Goal: Task Accomplishment & Management: Manage account settings

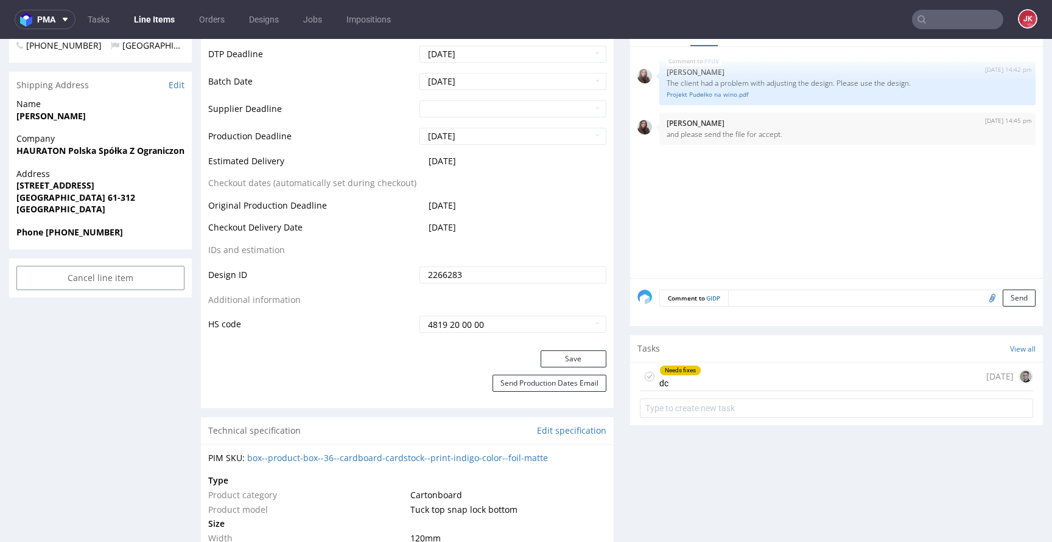
scroll to position [519, 0]
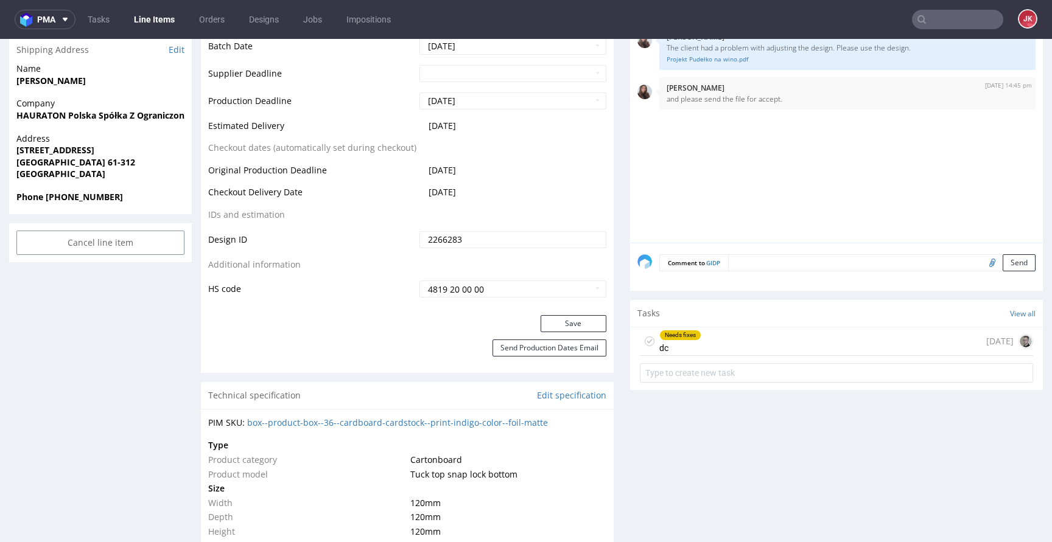
click at [659, 355] on div "Needs fixes dc" at bounding box center [680, 341] width 42 height 28
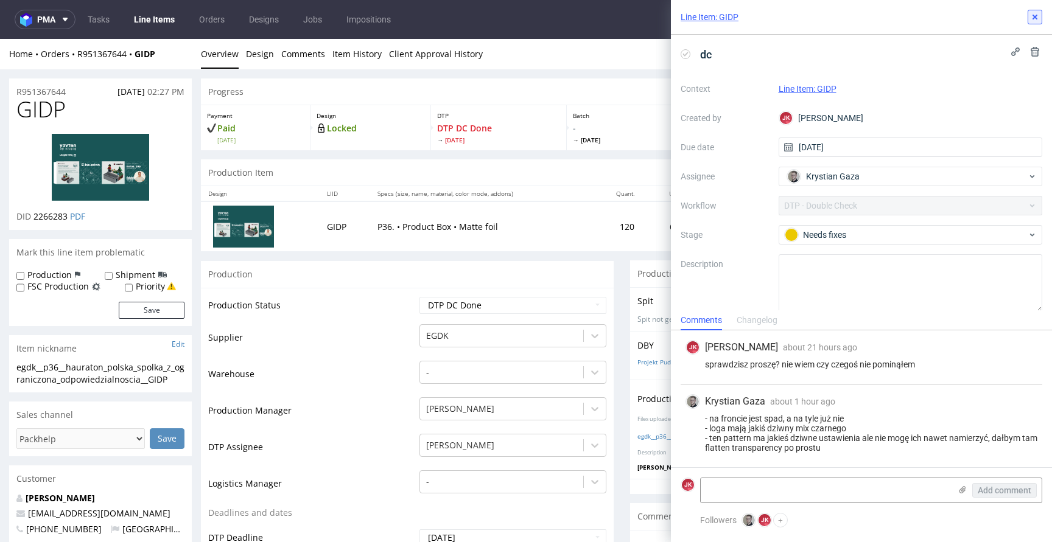
click at [1030, 14] on icon at bounding box center [1035, 17] width 10 height 10
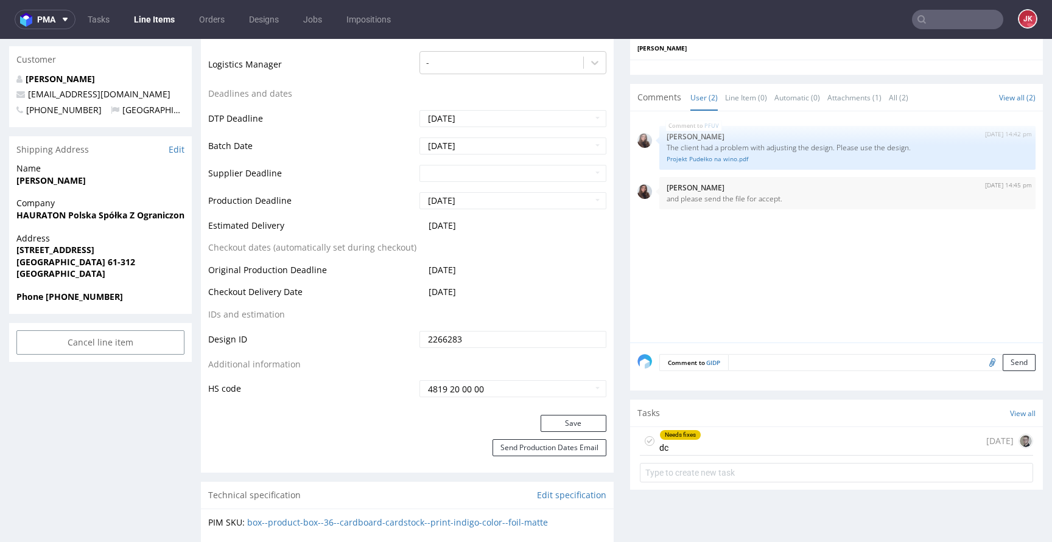
scroll to position [536, 0]
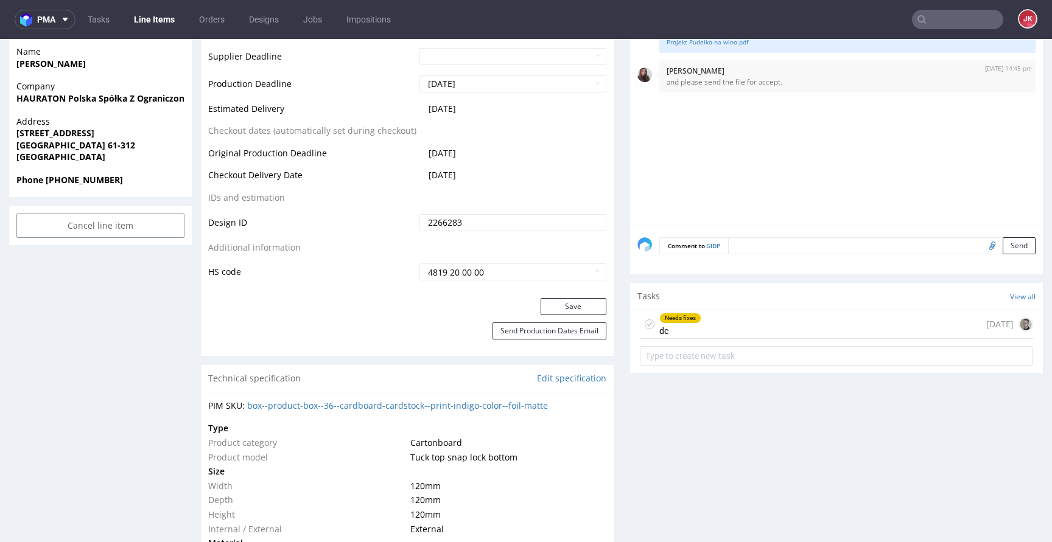
click at [690, 323] on div "Needs fixes" at bounding box center [680, 318] width 41 height 10
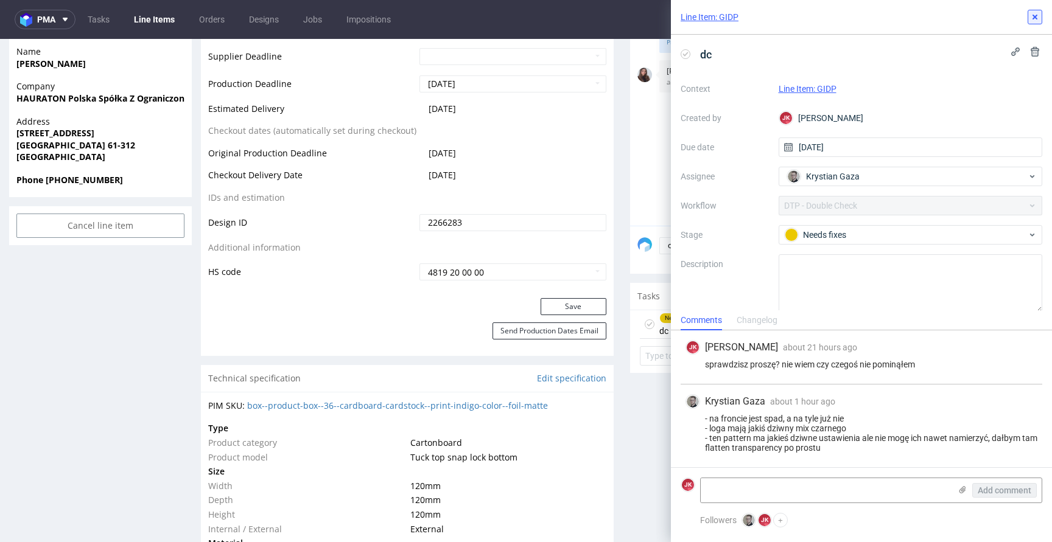
click at [1033, 10] on button at bounding box center [1034, 17] width 15 height 15
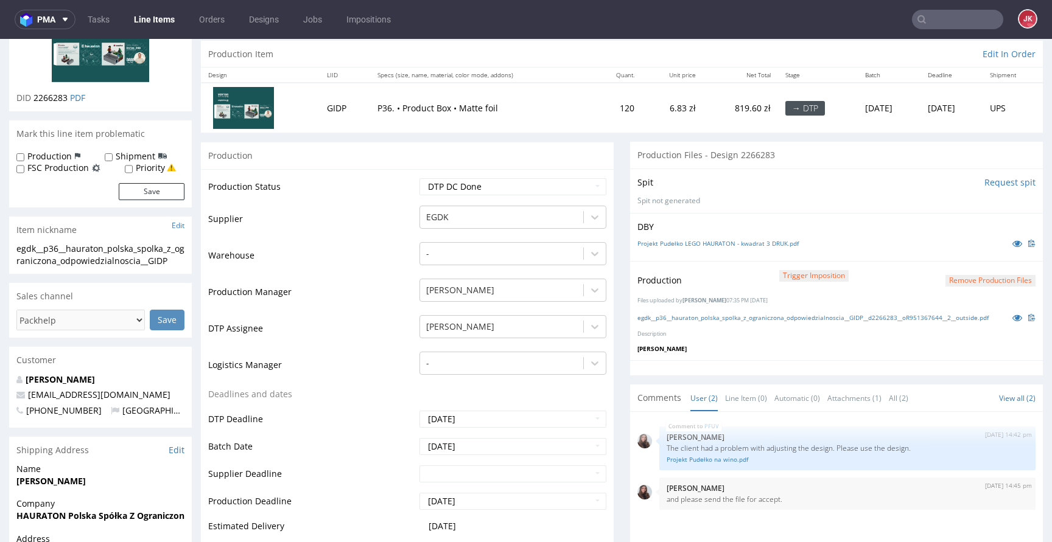
scroll to position [55, 0]
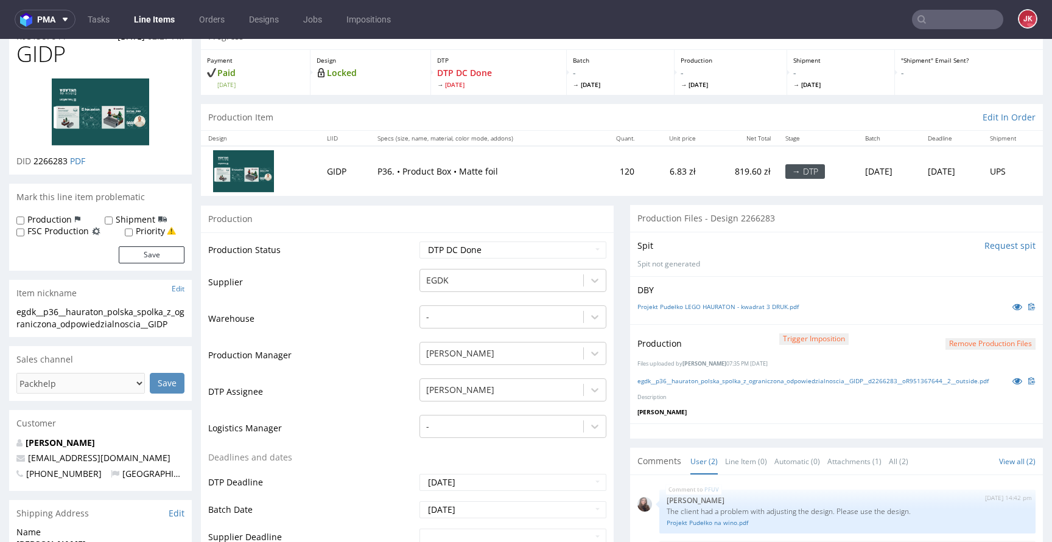
click at [961, 341] on button "Remove production files" at bounding box center [990, 344] width 90 height 12
click at [956, 315] on link "Yes" at bounding box center [952, 316] width 35 height 18
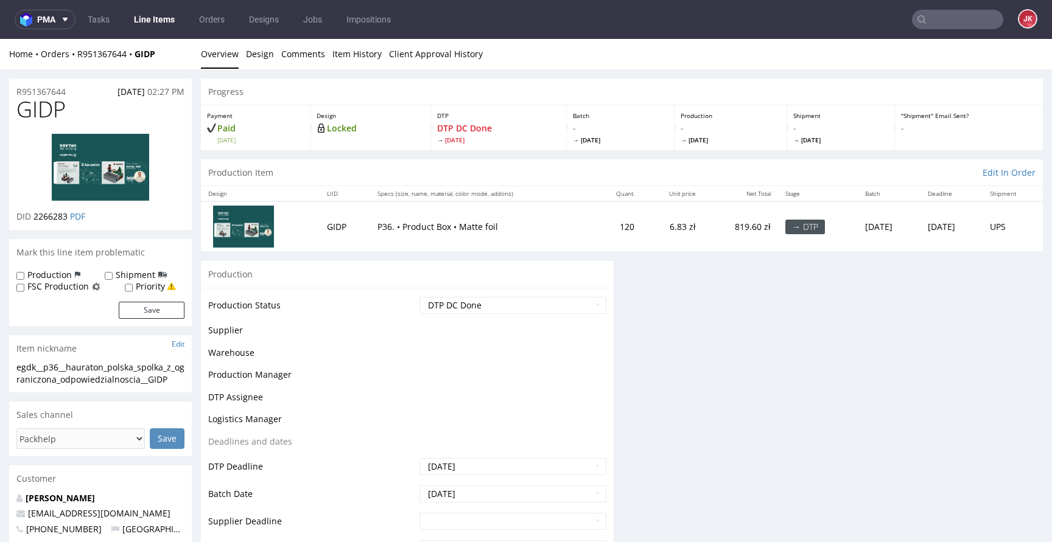
scroll to position [0, 0]
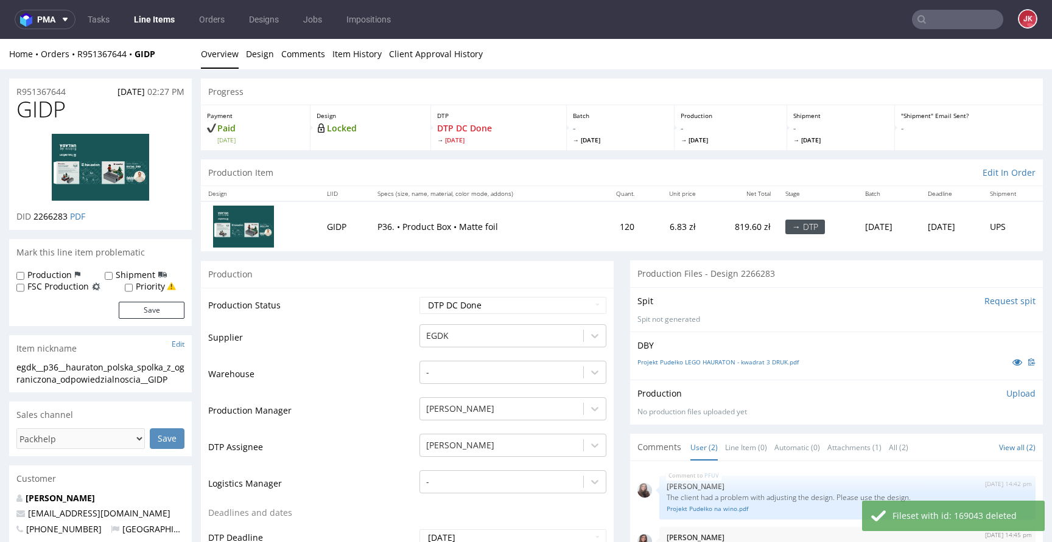
click at [1009, 394] on p "Upload" at bounding box center [1020, 394] width 29 height 12
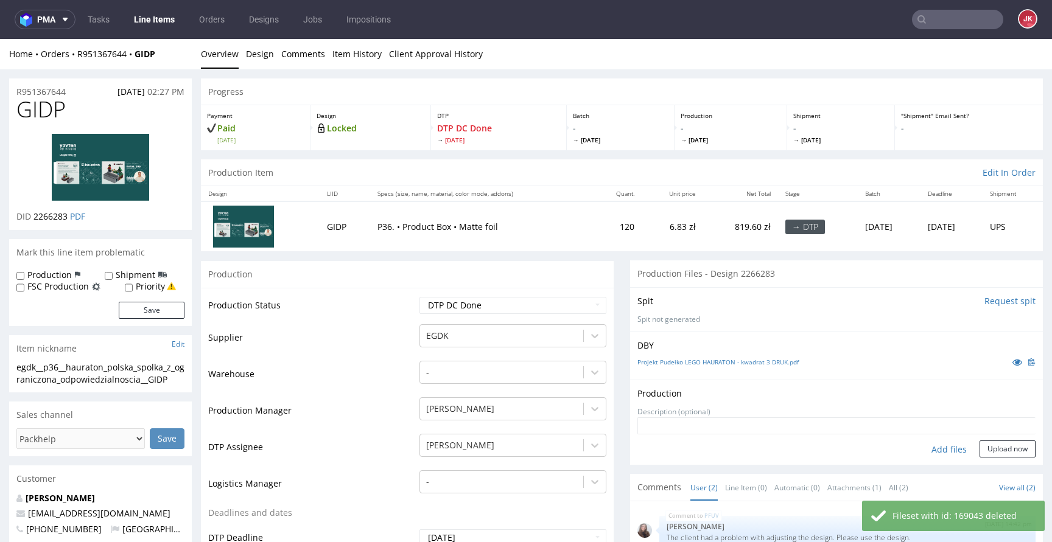
click at [924, 449] on div "Add files" at bounding box center [949, 450] width 61 height 18
type input "C:\fakepath\egdk__p36__hauraton_polska_spolka_z_ograniczona_odpowiedzialnoscia_…"
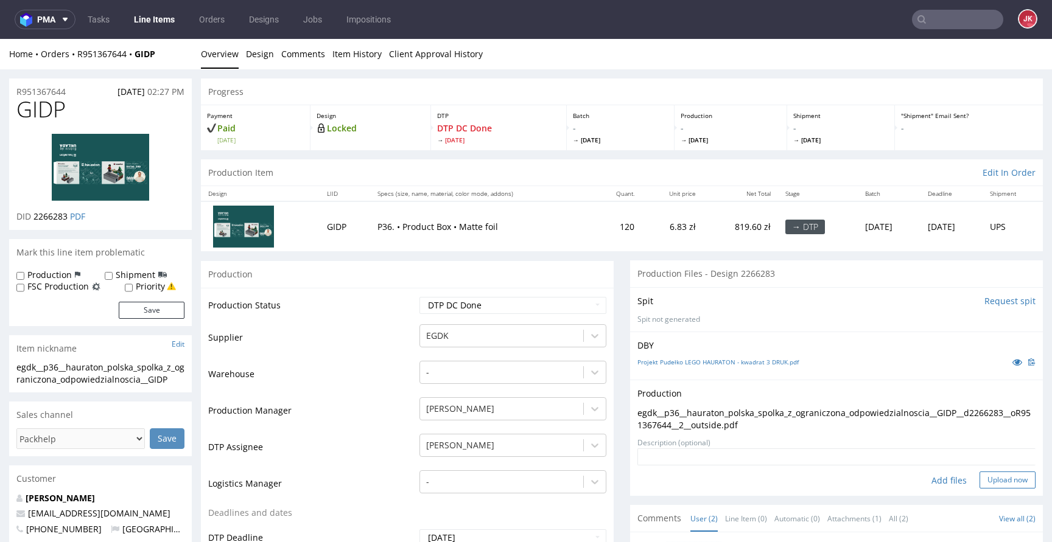
click at [987, 483] on button "Upload now" at bounding box center [1007, 480] width 56 height 17
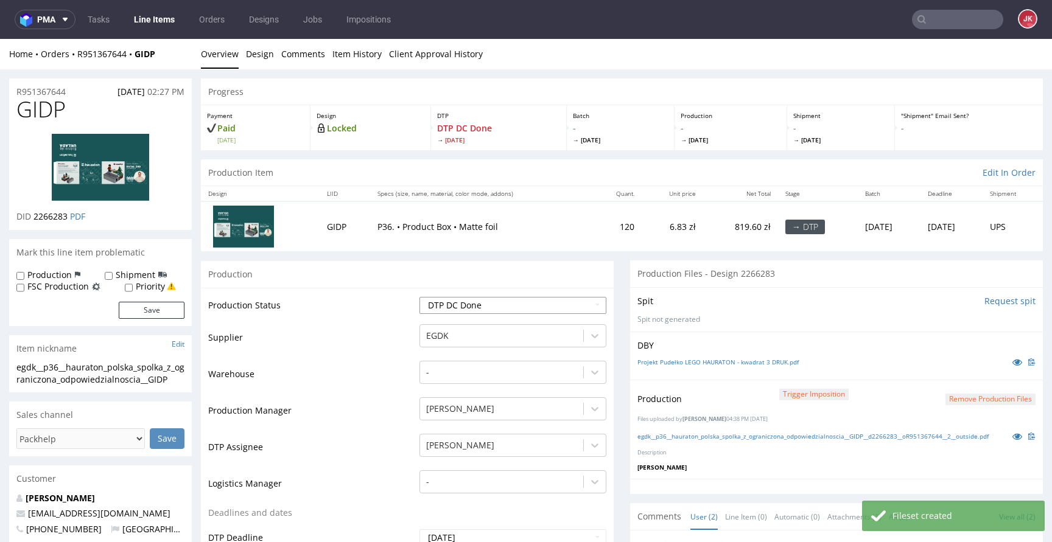
click at [551, 303] on select "Waiting for Artwork Waiting for Diecut Waiting for Mockup Waiting for DTP Waiti…" at bounding box center [512, 305] width 187 height 17
select select "dtp_waiting_for_double_check"
click at [419, 297] on select "Waiting for Artwork Waiting for Diecut Waiting for Mockup Waiting for DTP Waiti…" at bounding box center [512, 305] width 187 height 17
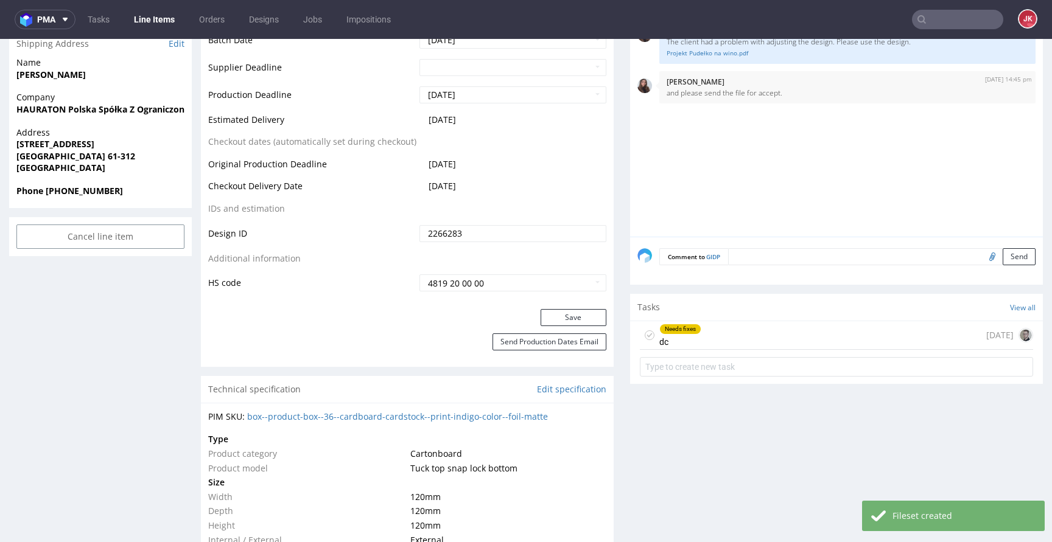
scroll to position [471, 0]
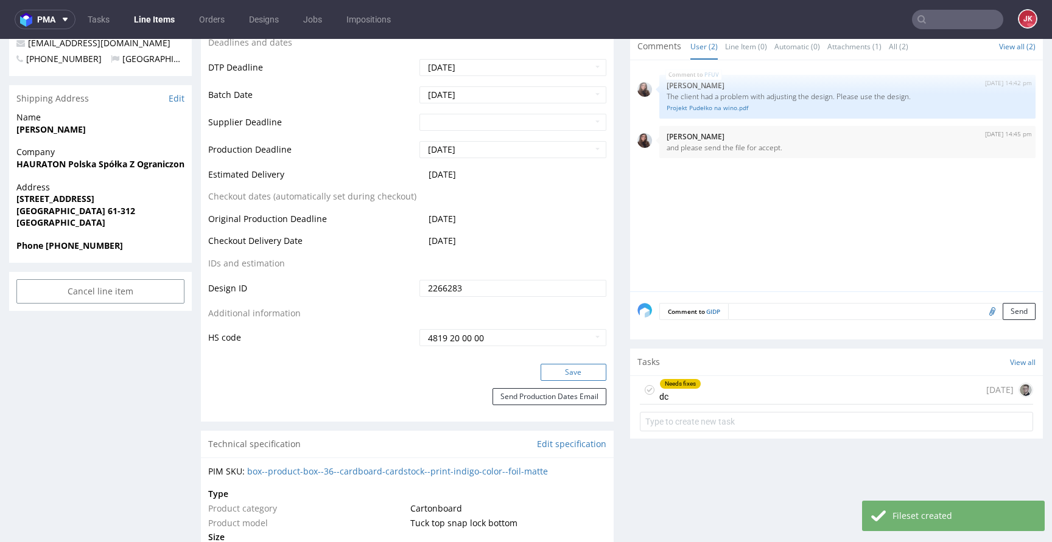
click at [565, 377] on button "Save" at bounding box center [574, 372] width 66 height 17
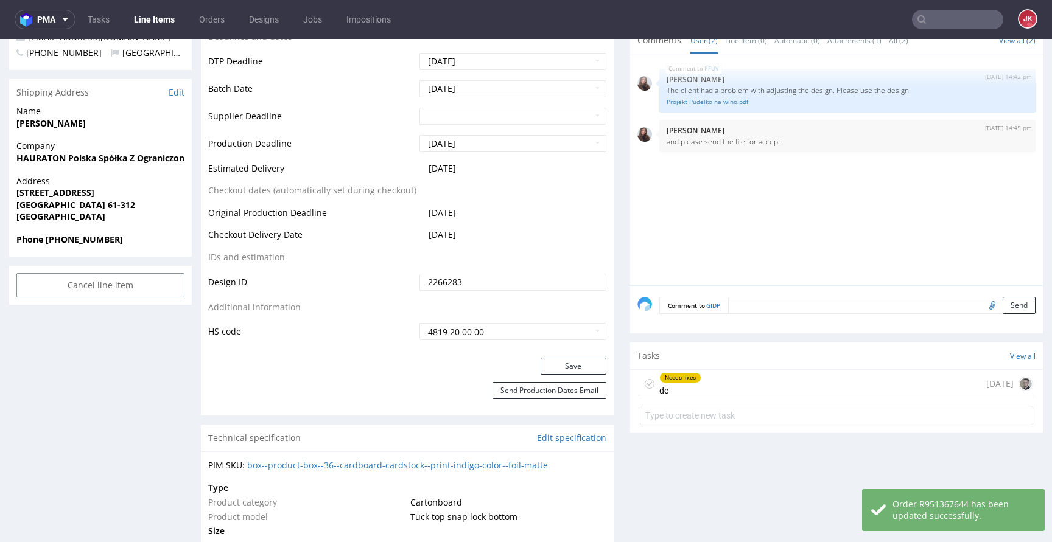
scroll to position [485, 0]
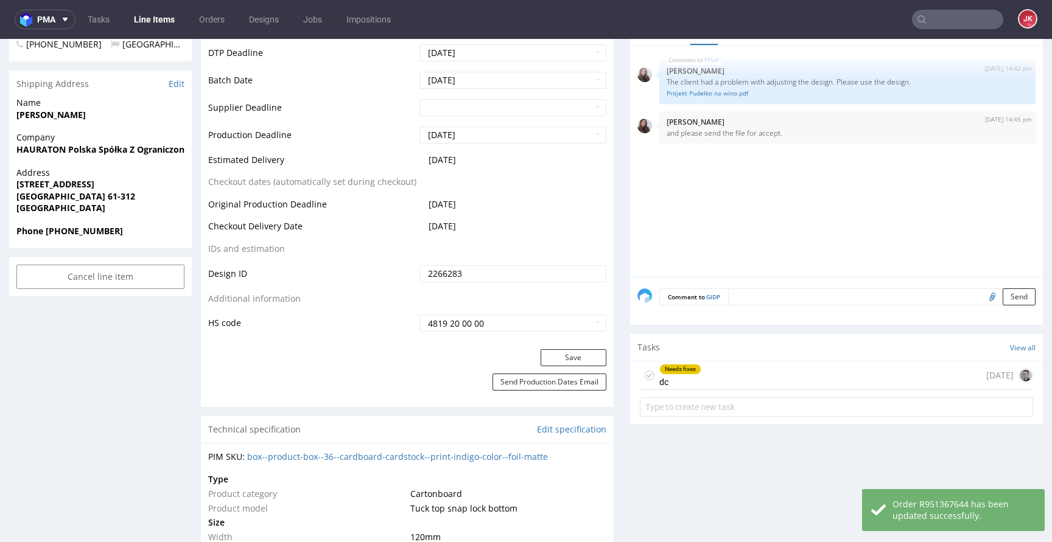
click at [671, 374] on div "Needs fixes" at bounding box center [680, 370] width 41 height 10
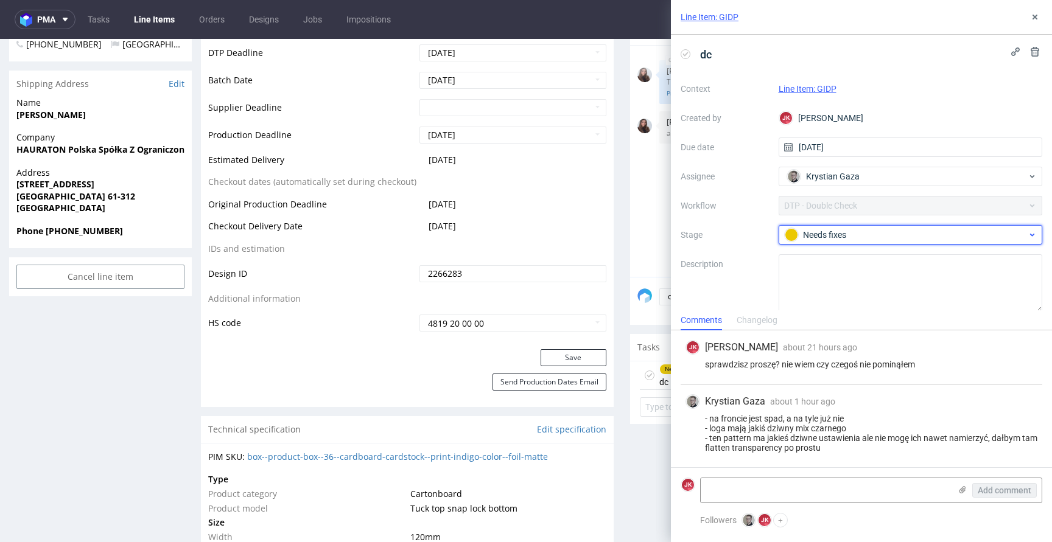
click at [814, 231] on div "Needs fixes" at bounding box center [906, 234] width 242 height 13
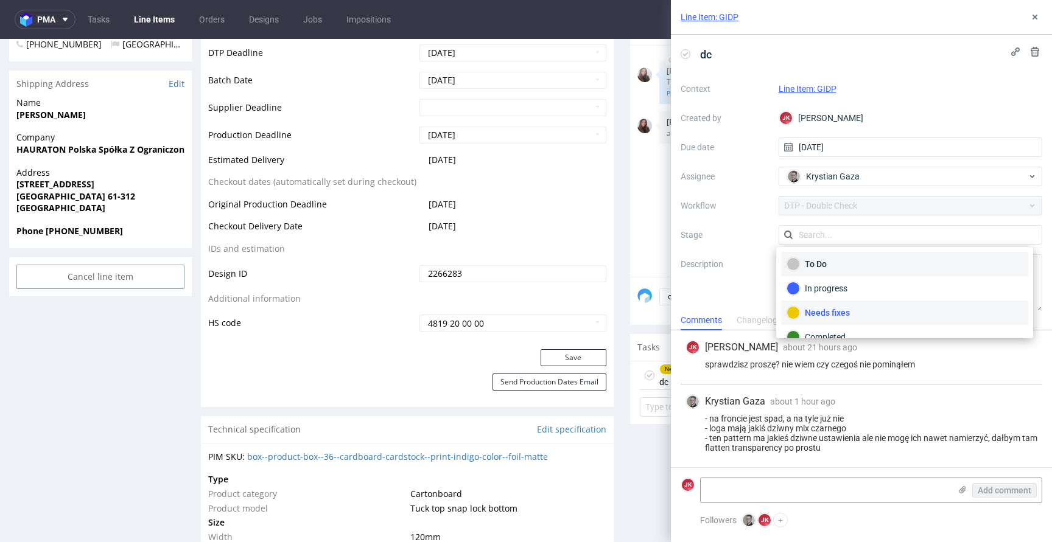
click at [838, 260] on div "To Do" at bounding box center [904, 263] width 236 height 13
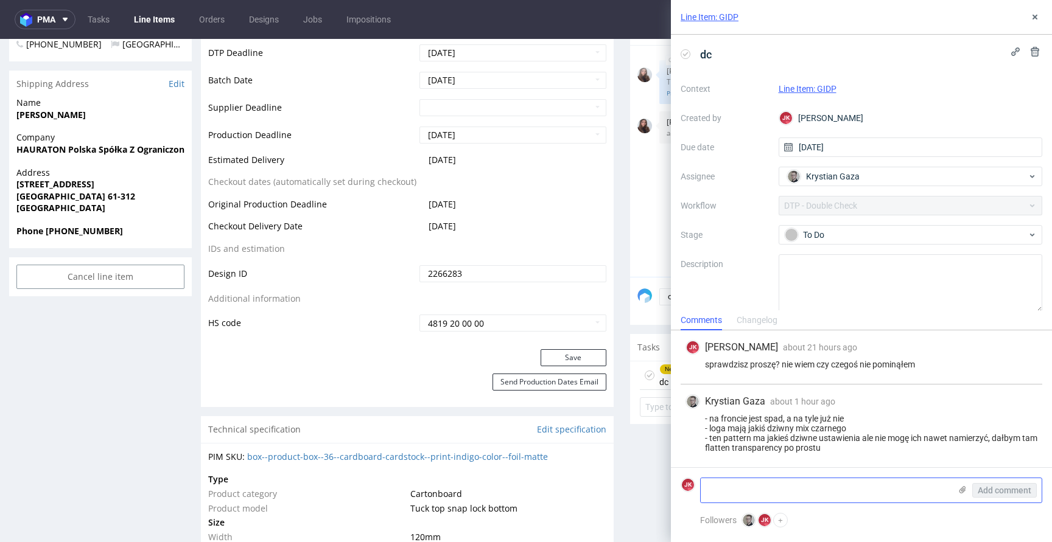
click at [777, 488] on textarea at bounding box center [826, 490] width 250 height 24
click at [785, 450] on div "- na froncie jest spad, a na tyle już nie - loga mają jakiś dziwny mix czarnego…" at bounding box center [861, 433] width 352 height 39
copy div "transparency"
click at [887, 486] on textarea "poprawiłem, ale nie wiem czy flatten" at bounding box center [826, 490] width 250 height 24
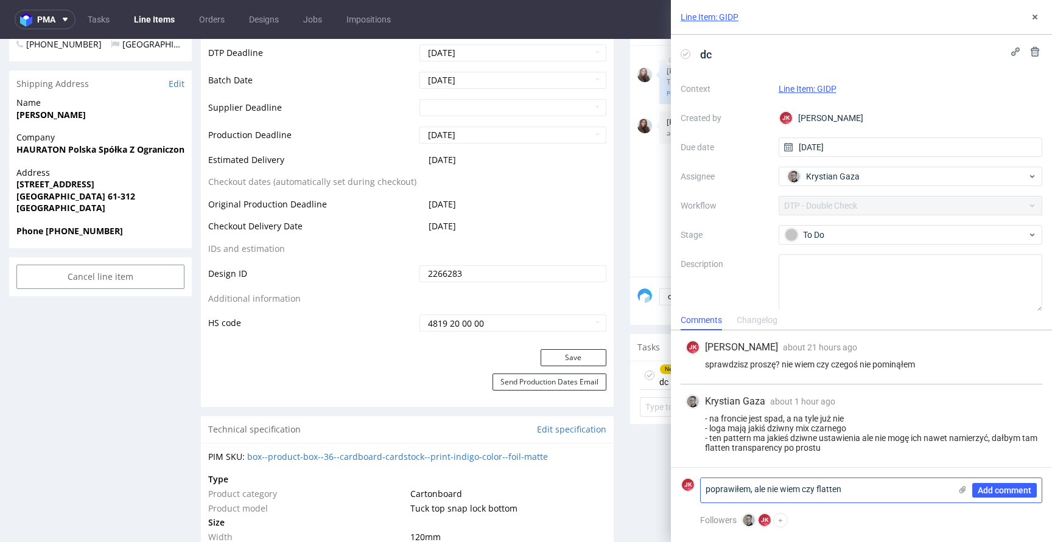
paste textarea "transparency"
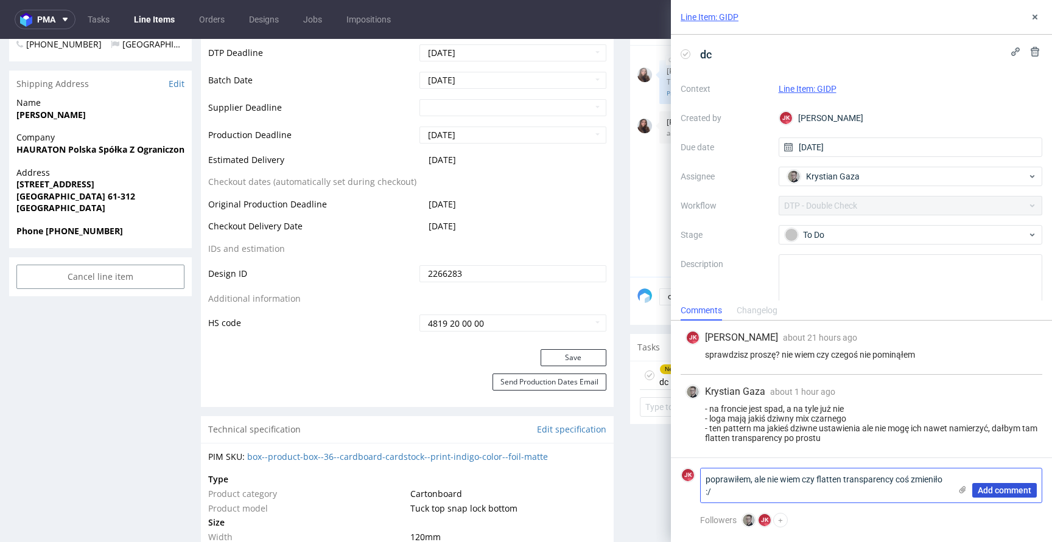
type textarea "poprawiłem, ale nie wiem czy flatten transparency coś zmieniło :/"
click at [1020, 488] on span "Add comment" at bounding box center [1005, 490] width 54 height 9
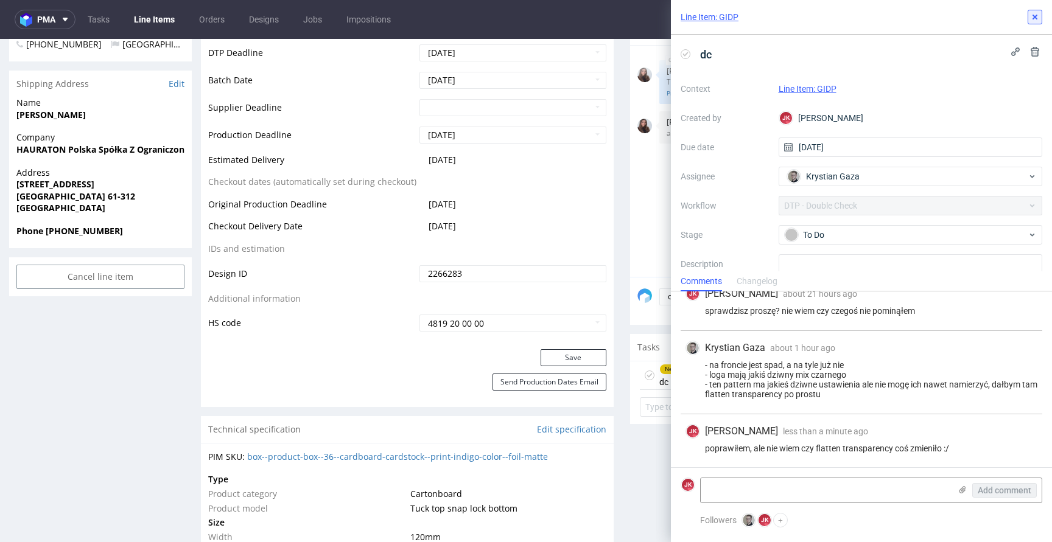
click at [1034, 16] on use at bounding box center [1034, 17] width 5 height 5
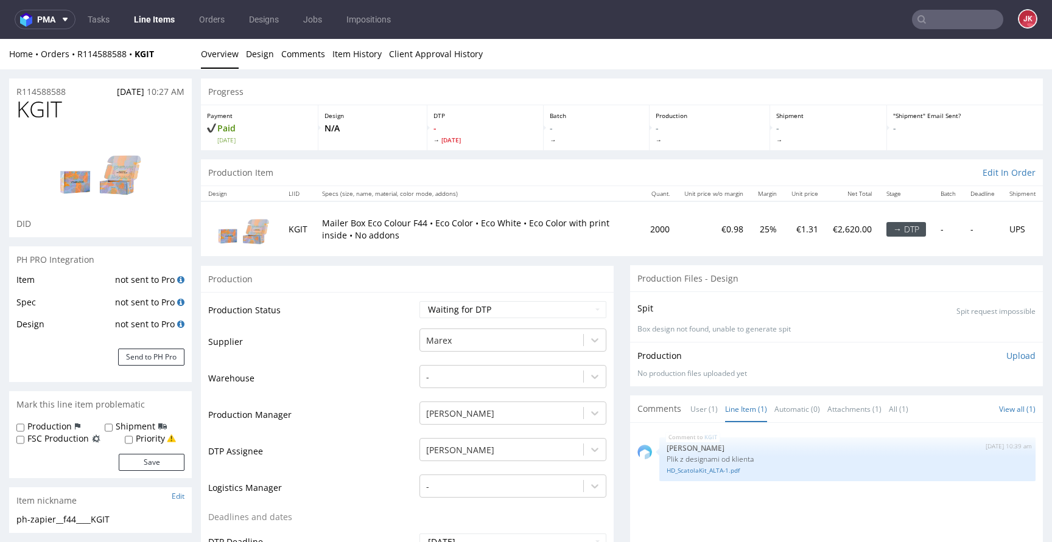
click at [380, 380] on td "Warehouse" at bounding box center [312, 382] width 208 height 37
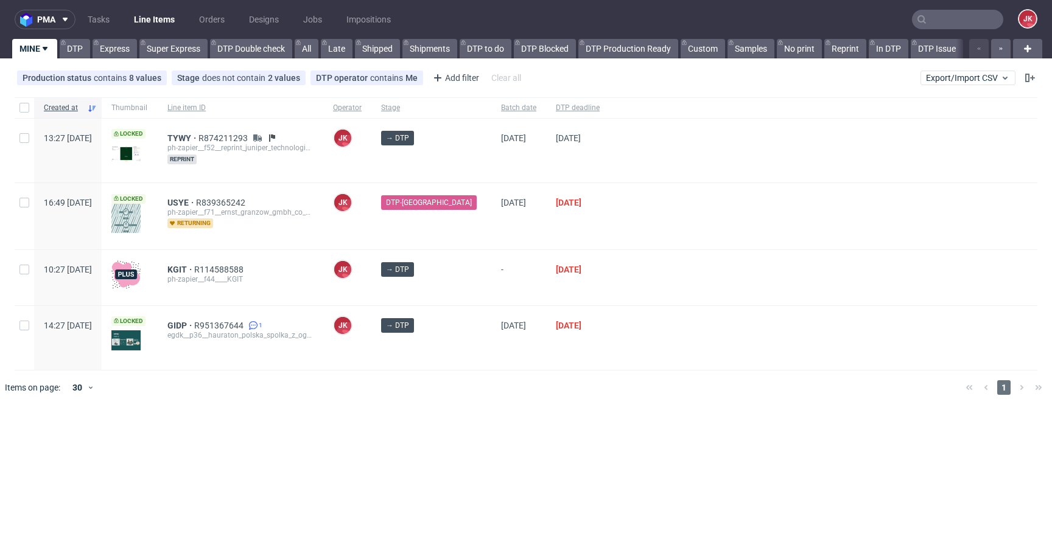
click at [609, 286] on div at bounding box center [823, 277] width 428 height 55
click at [194, 329] on span "GIDP" at bounding box center [180, 326] width 27 height 10
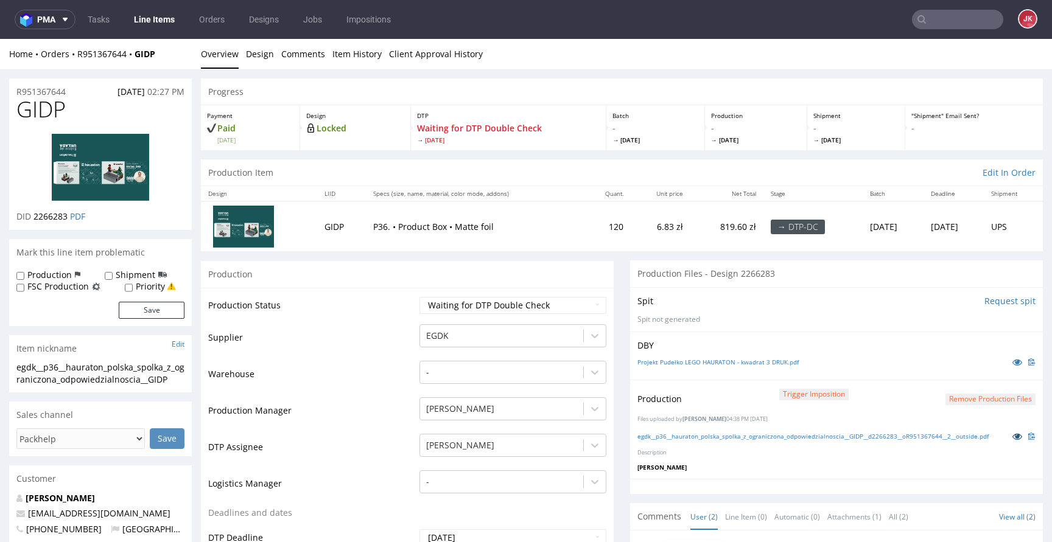
click at [1012, 438] on icon at bounding box center [1017, 436] width 10 height 9
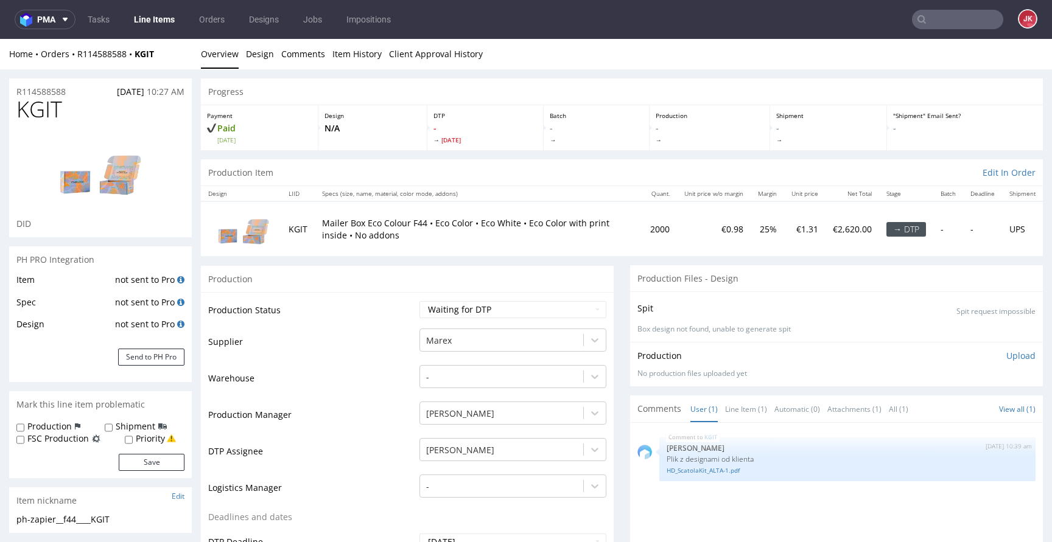
click at [37, 118] on span "KGIT" at bounding box center [39, 109] width 46 height 24
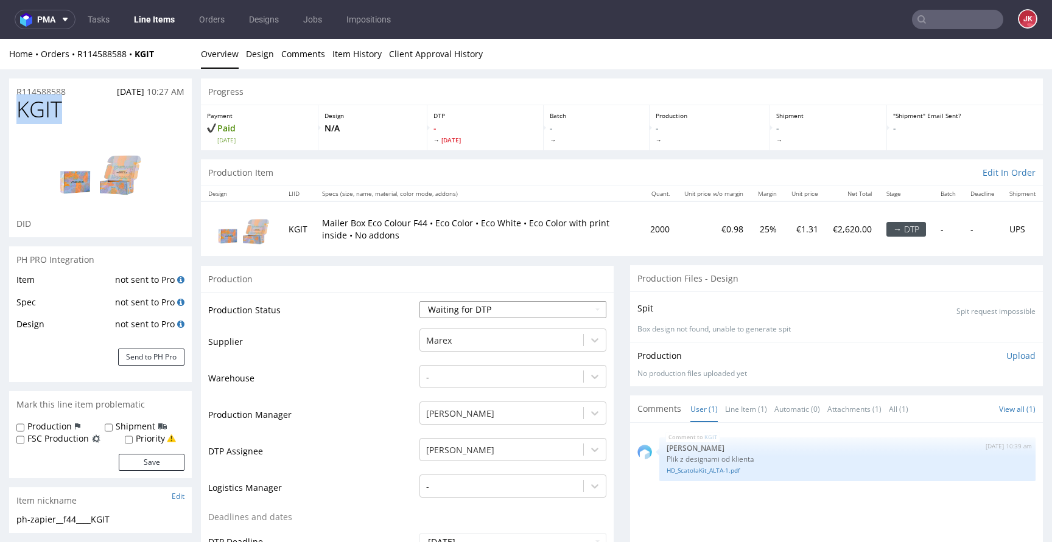
copy span "KGIT"
click at [487, 308] on select "Waiting for Artwork Waiting for Diecut Waiting for Mockup Waiting for DTP Waiti…" at bounding box center [512, 309] width 187 height 17
select select "dtp_in_process"
click at [419, 301] on select "Waiting for Artwork Waiting for Diecut Waiting for Mockup Waiting for DTP Waiti…" at bounding box center [512, 309] width 187 height 17
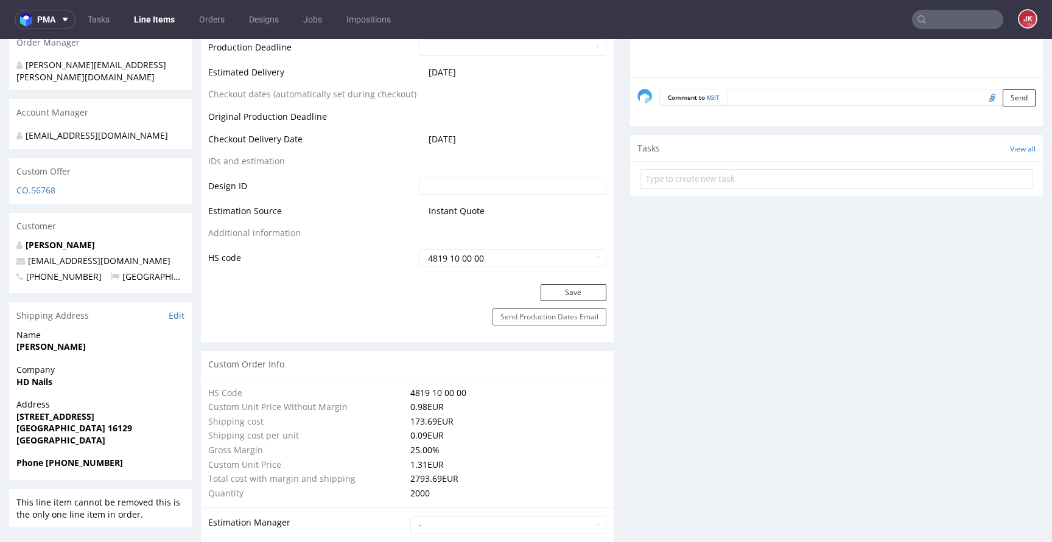
scroll to position [584, 0]
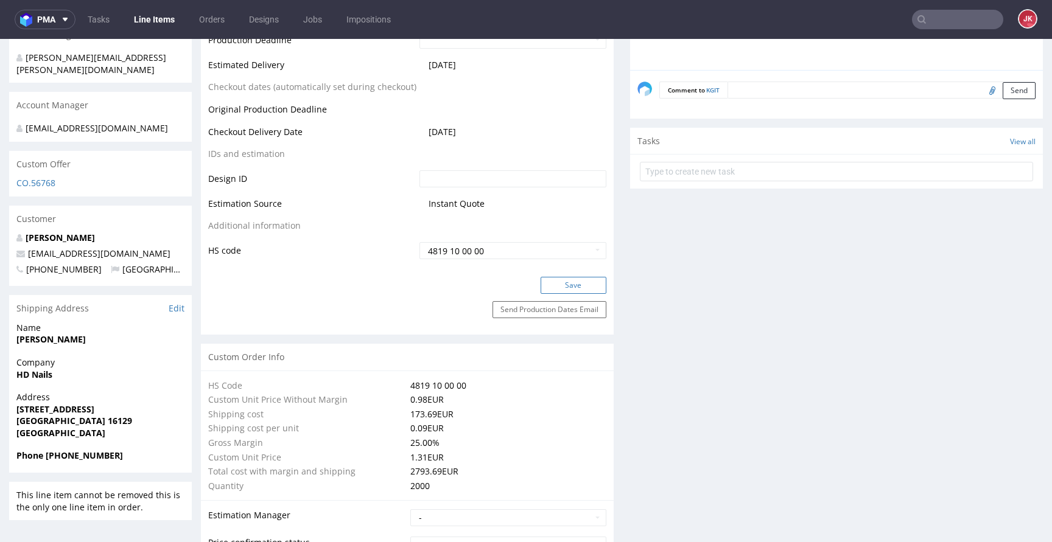
click at [565, 283] on button "Save" at bounding box center [574, 285] width 66 height 17
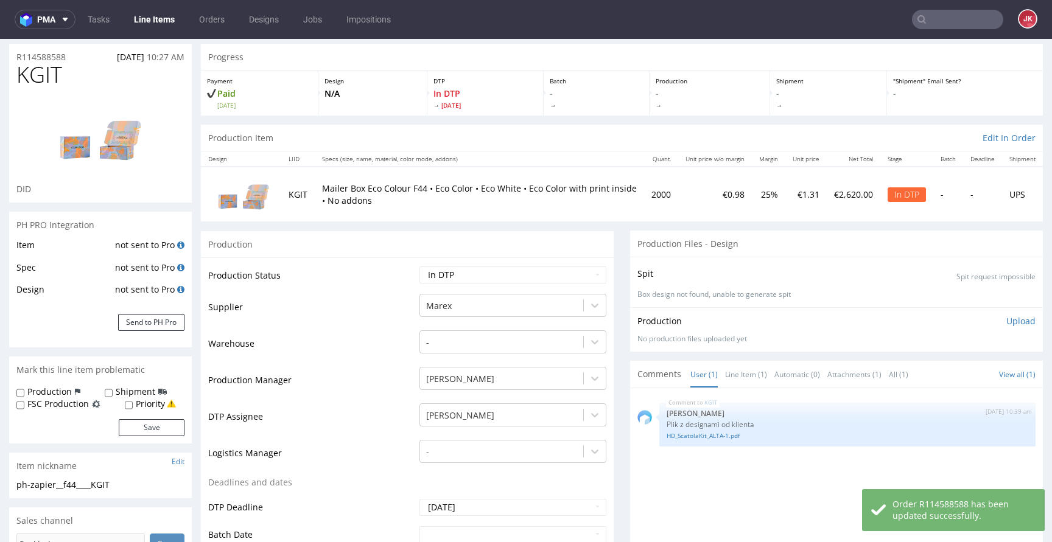
scroll to position [0, 0]
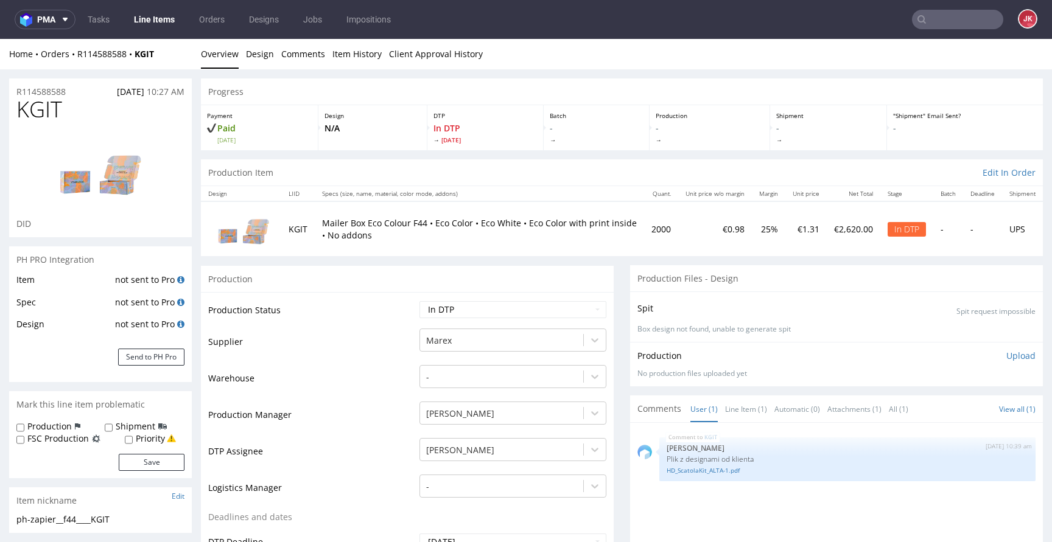
click at [44, 108] on span "KGIT" at bounding box center [39, 109] width 46 height 24
copy span "KGIT"
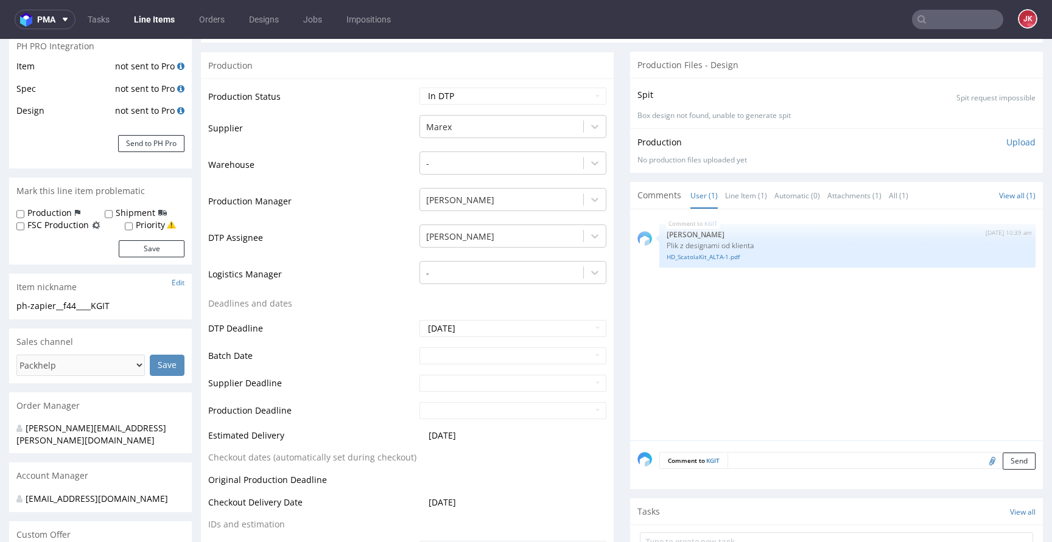
scroll to position [234, 0]
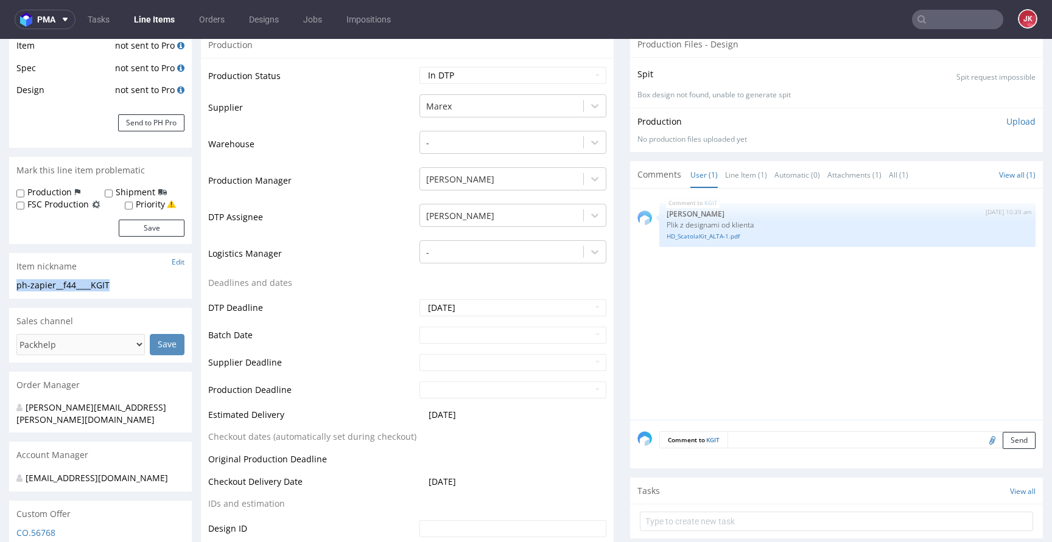
drag, startPoint x: 133, startPoint y: 288, endPoint x: 0, endPoint y: 285, distance: 133.3
copy div "ph-zapier__f44____KGIT"
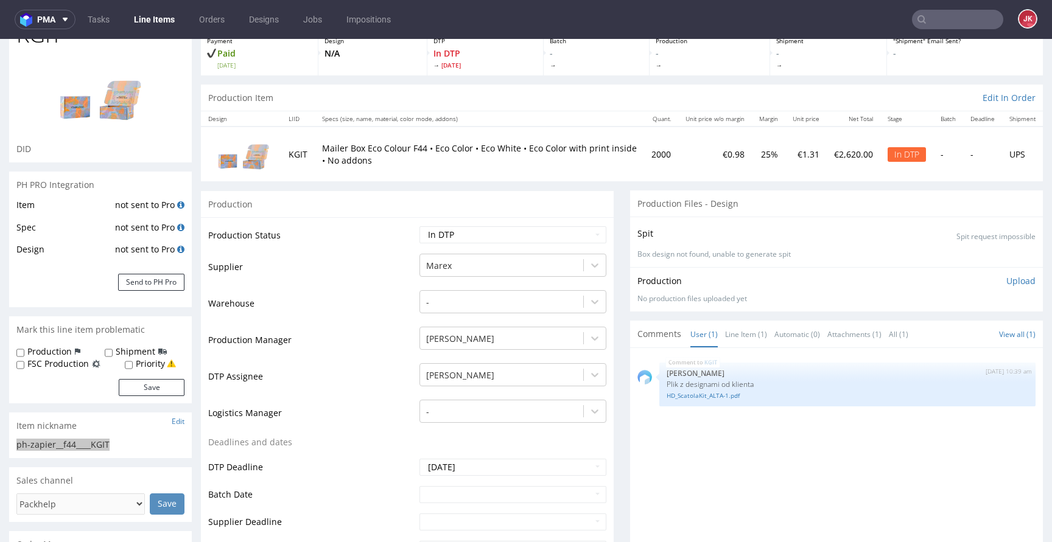
scroll to position [0, 0]
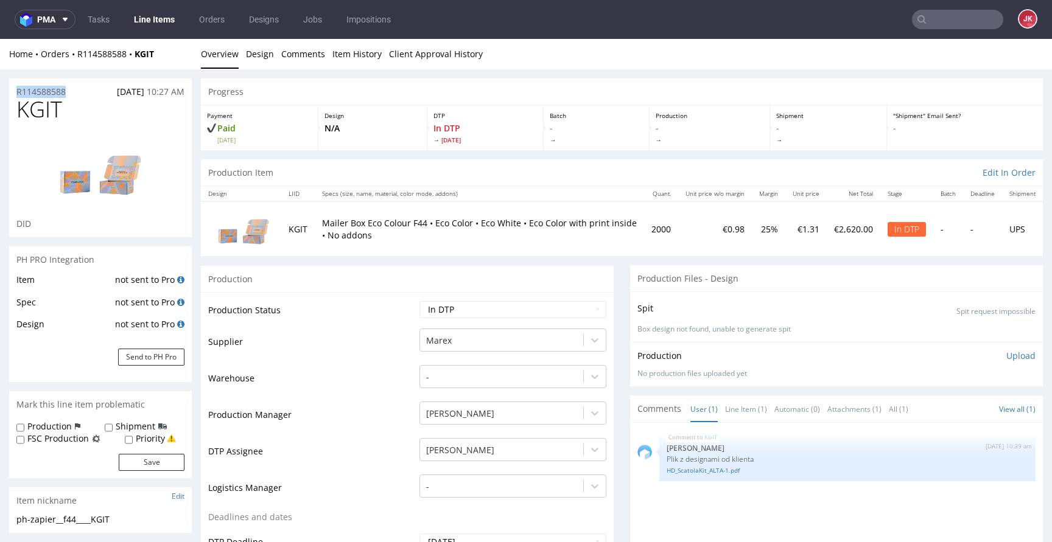
drag, startPoint x: 82, startPoint y: 89, endPoint x: 0, endPoint y: 91, distance: 82.2
copy p "R114588588"
click at [1012, 360] on p "Upload" at bounding box center [1020, 356] width 29 height 12
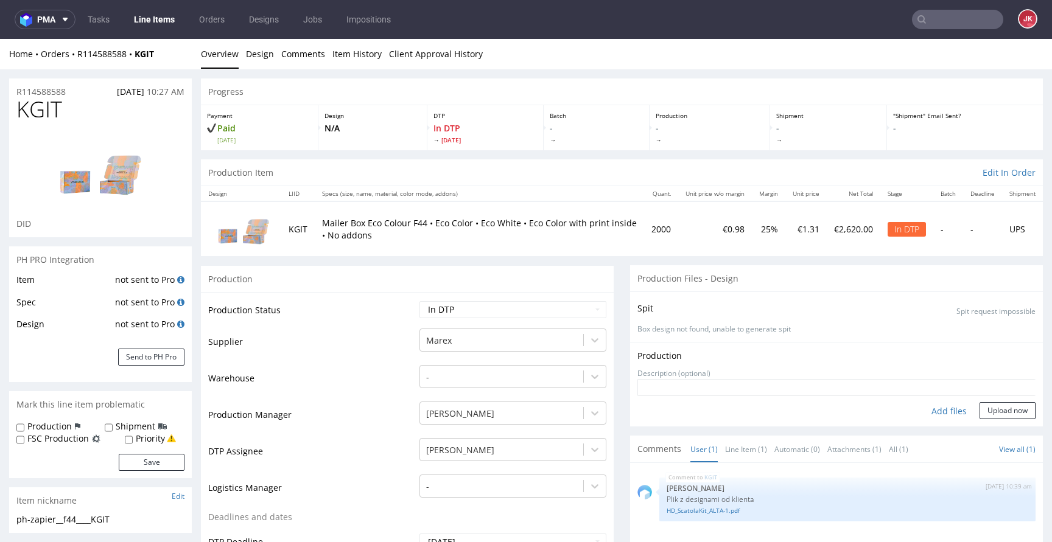
click at [928, 416] on div "Add files" at bounding box center [949, 411] width 61 height 18
type input "C:\fakepath\ph-zapier__f44____KGIT__d0__oR114588588__2__inside.pdf"
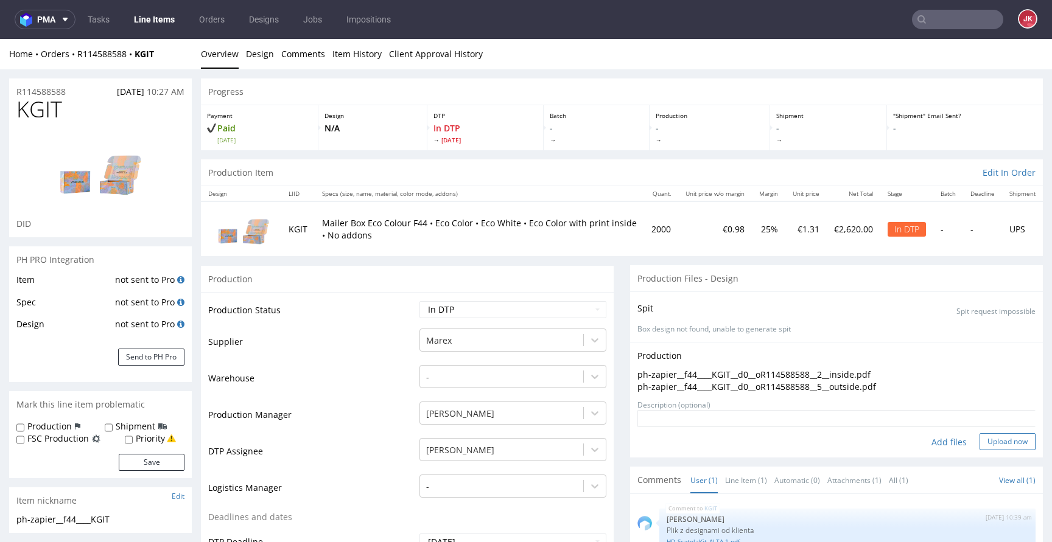
click at [987, 440] on button "Upload now" at bounding box center [1007, 441] width 56 height 17
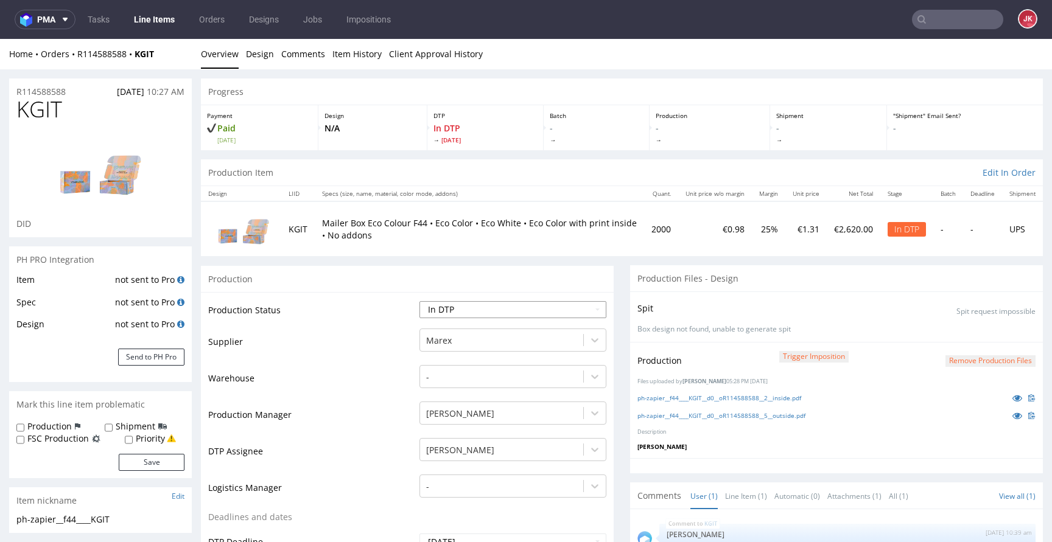
click at [581, 304] on select "Waiting for Artwork Waiting for Diecut Waiting for Mockup Waiting for DTP Waiti…" at bounding box center [512, 309] width 187 height 17
select select "dtp_ca_needed"
click at [419, 301] on select "Waiting for Artwork Waiting for Diecut Waiting for Mockup Waiting for DTP Waiti…" at bounding box center [512, 309] width 187 height 17
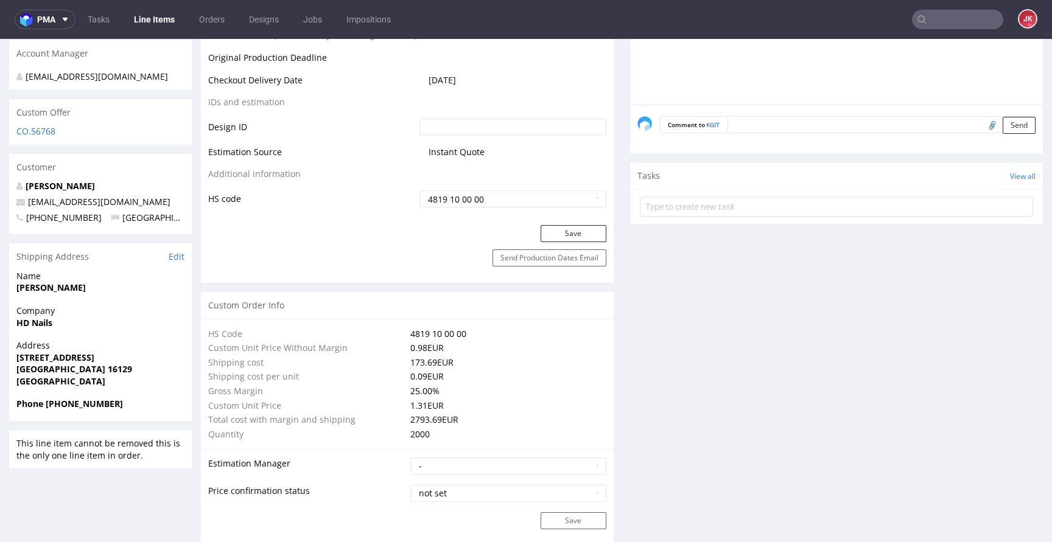
scroll to position [714, 0]
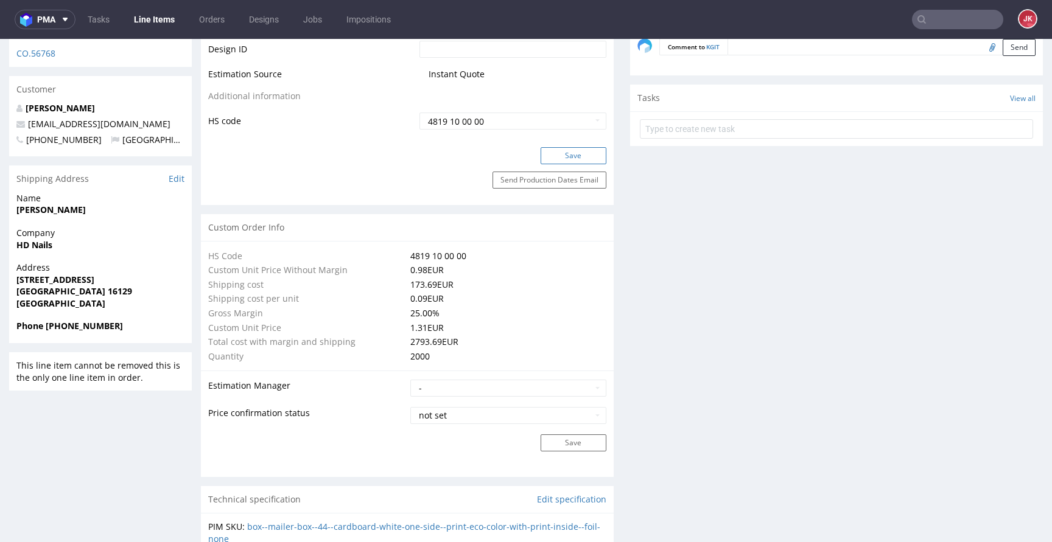
click at [566, 153] on button "Save" at bounding box center [574, 155] width 66 height 17
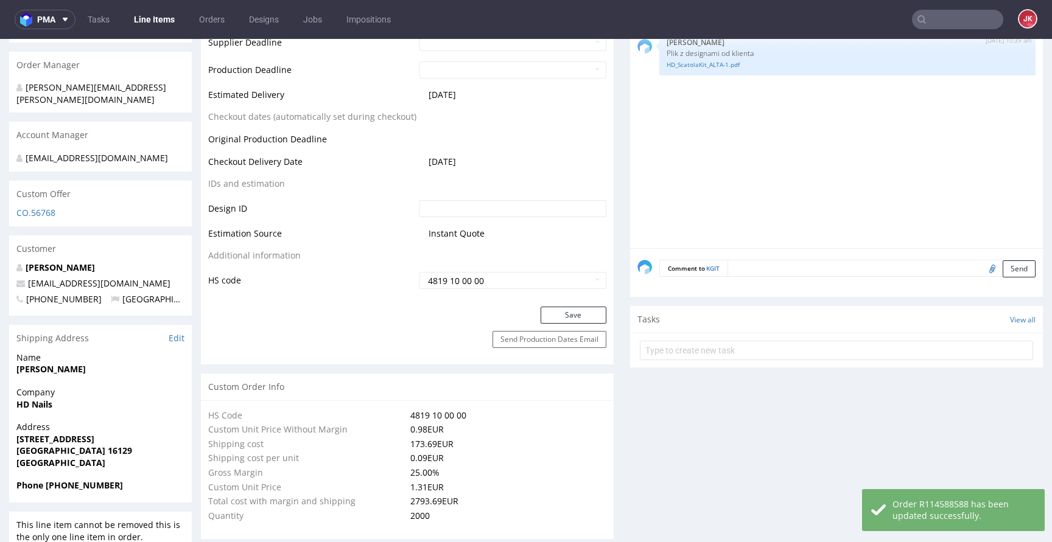
scroll to position [0, 0]
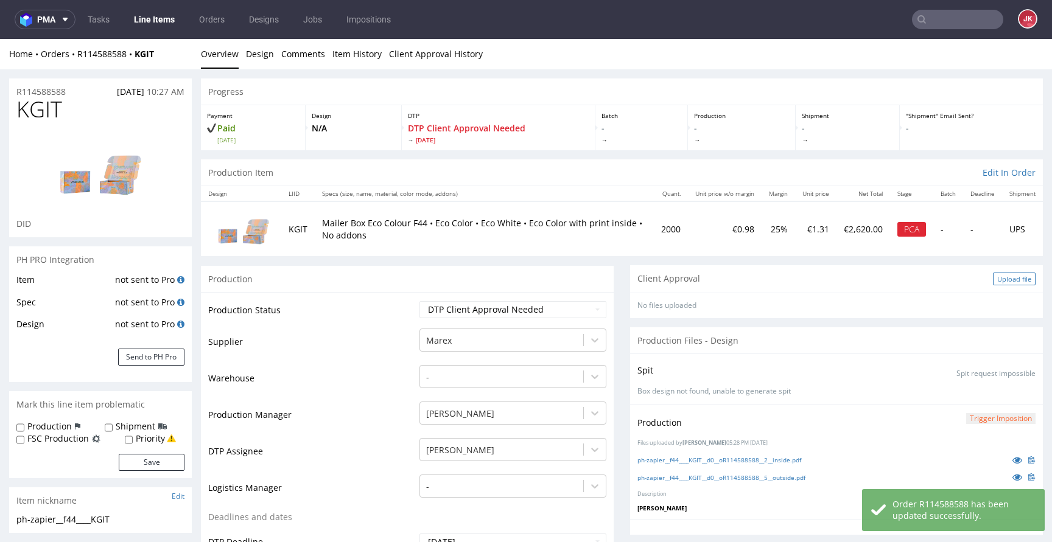
click at [1008, 278] on div "Upload file" at bounding box center [1014, 279] width 43 height 13
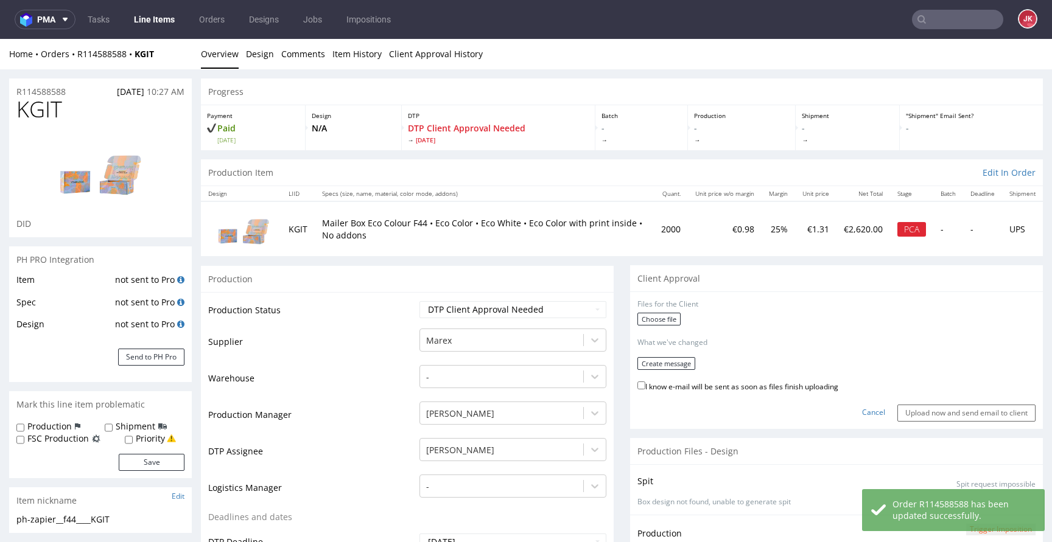
click at [643, 328] on div "Choose file" at bounding box center [836, 321] width 398 height 16
click at [648, 321] on label "Choose file" at bounding box center [658, 319] width 43 height 13
click at [0, 39] on input "Choose file" at bounding box center [0, 39] width 0 height 0
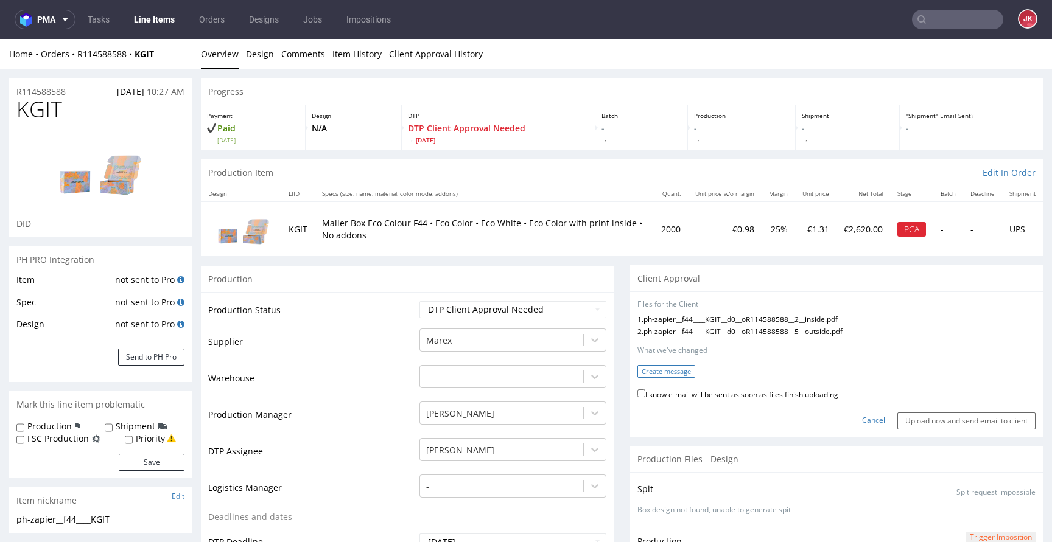
click at [659, 370] on button "Create message" at bounding box center [666, 371] width 58 height 13
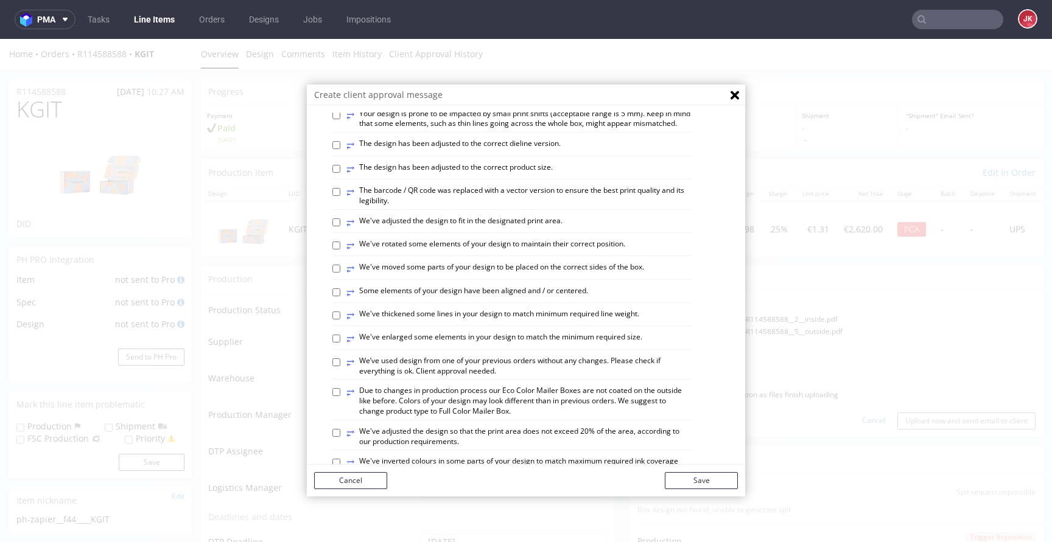
scroll to position [298, 0]
click at [418, 152] on label "⥂ The design has been adjusted to the correct dieline version." at bounding box center [453, 144] width 214 height 13
click at [340, 149] on input "⥂ The design has been adjusted to the correct dieline version." at bounding box center [336, 145] width 8 height 8
checkbox input "true"
click at [445, 299] on label "⥂ Some elements of your design have been aligned and / or centered." at bounding box center [467, 291] width 242 height 13
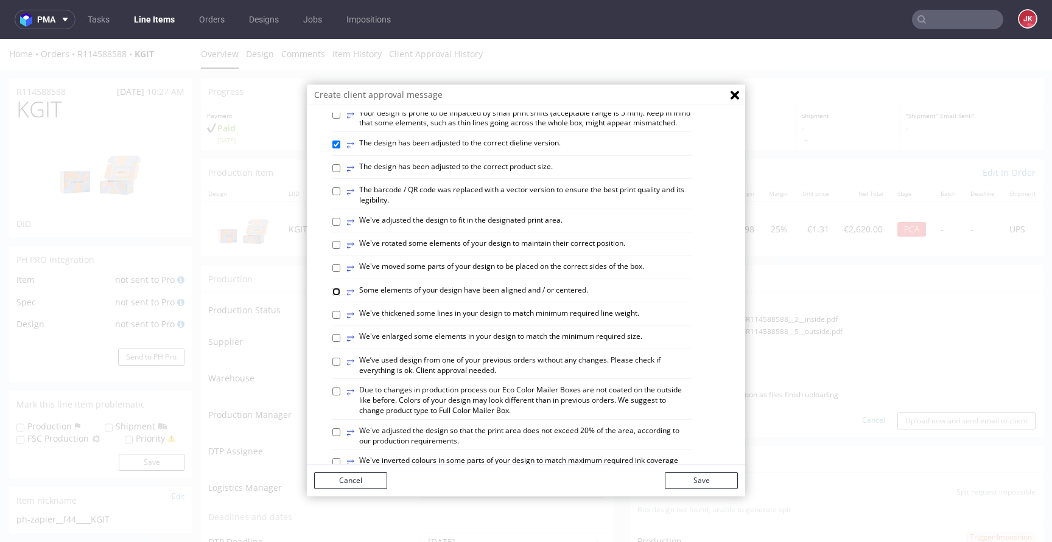
click at [340, 296] on input "⥂ Some elements of your design have been aligned and / or centered." at bounding box center [336, 292] width 8 height 8
checkbox input "true"
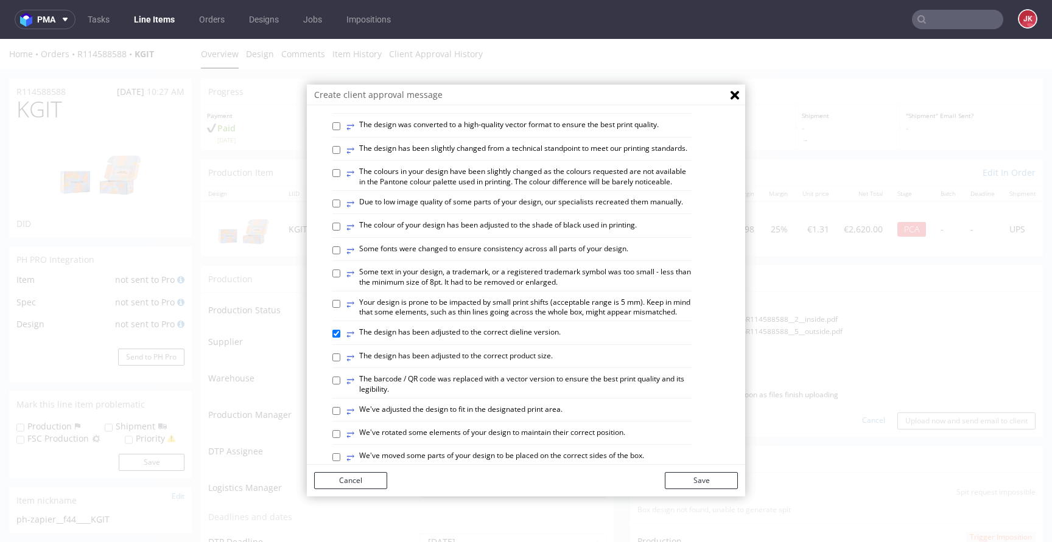
scroll to position [0, 0]
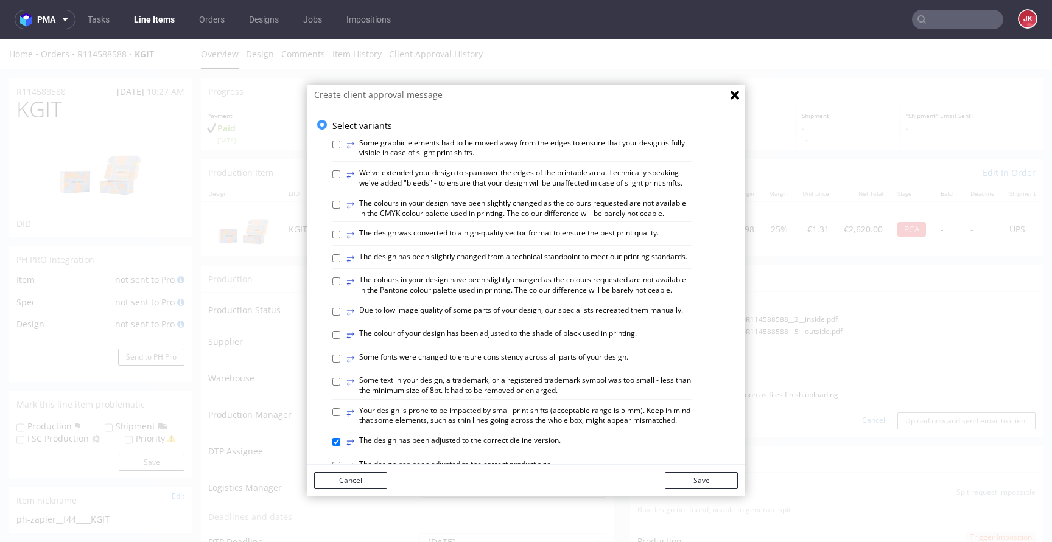
click at [399, 178] on label "⥂ We've extended your design to span over the edges of the printable area. Tech…" at bounding box center [518, 178] width 345 height 21
click at [340, 178] on input "⥂ We've extended your design to span over the edges of the printable area. Tech…" at bounding box center [336, 174] width 8 height 8
checkbox input "true"
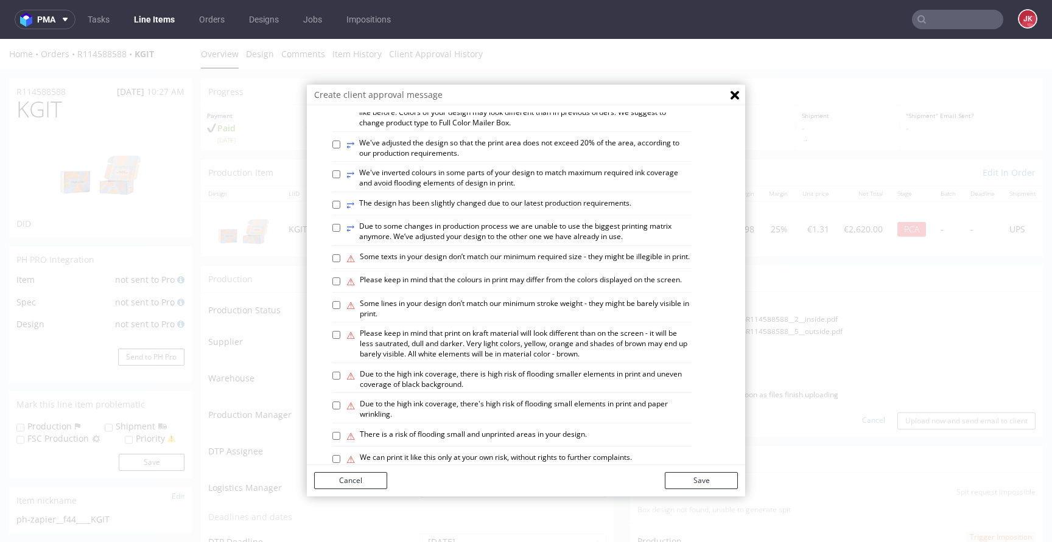
scroll to position [614, 0]
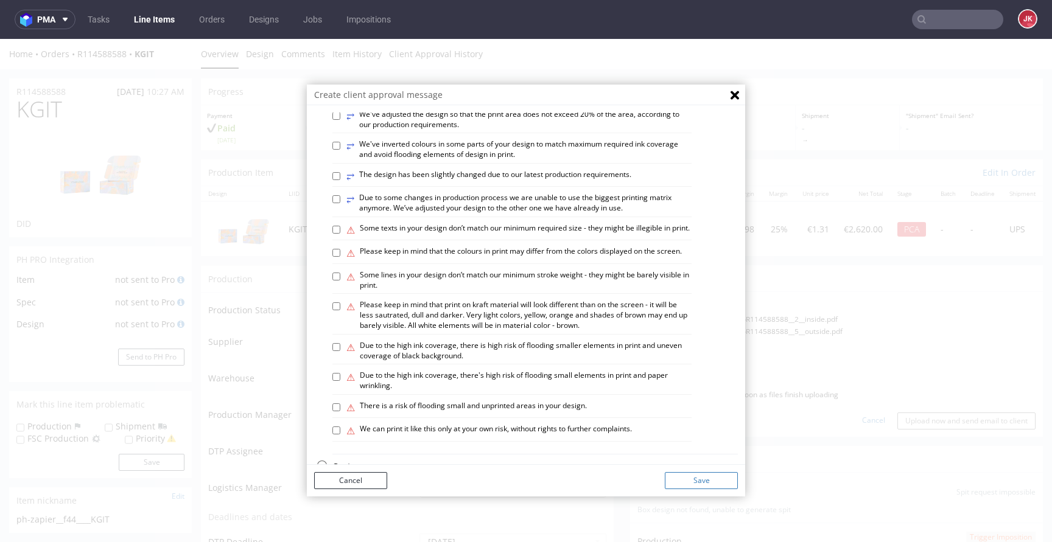
click at [709, 481] on button "Save" at bounding box center [701, 480] width 73 height 17
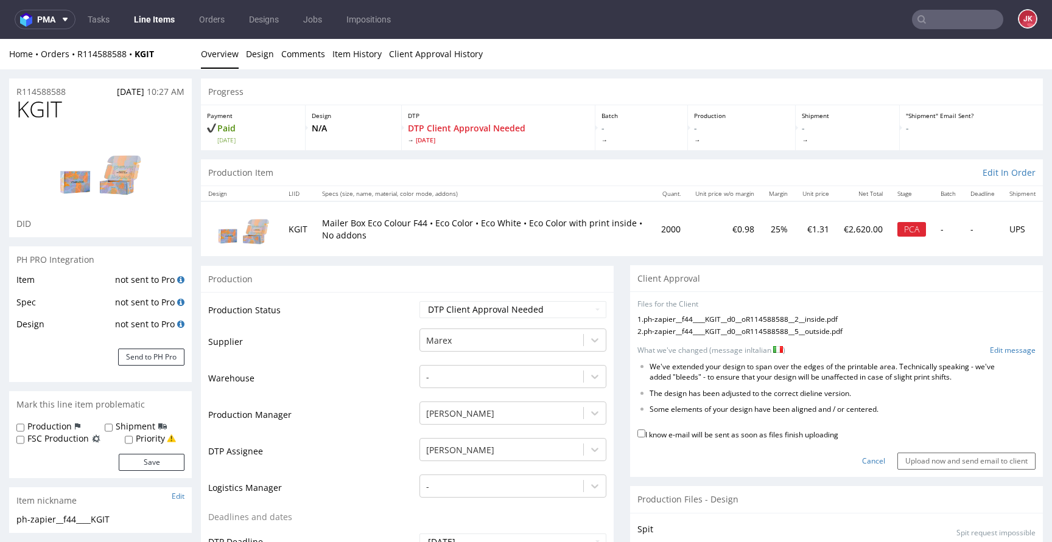
click at [978, 358] on form "Files for the Client 1 . ph-zapier__f44____KGIT__d0__oR114588588__2__inside.pdf…" at bounding box center [836, 384] width 398 height 170
click at [990, 352] on link "Edit message" at bounding box center [1013, 351] width 46 height 10
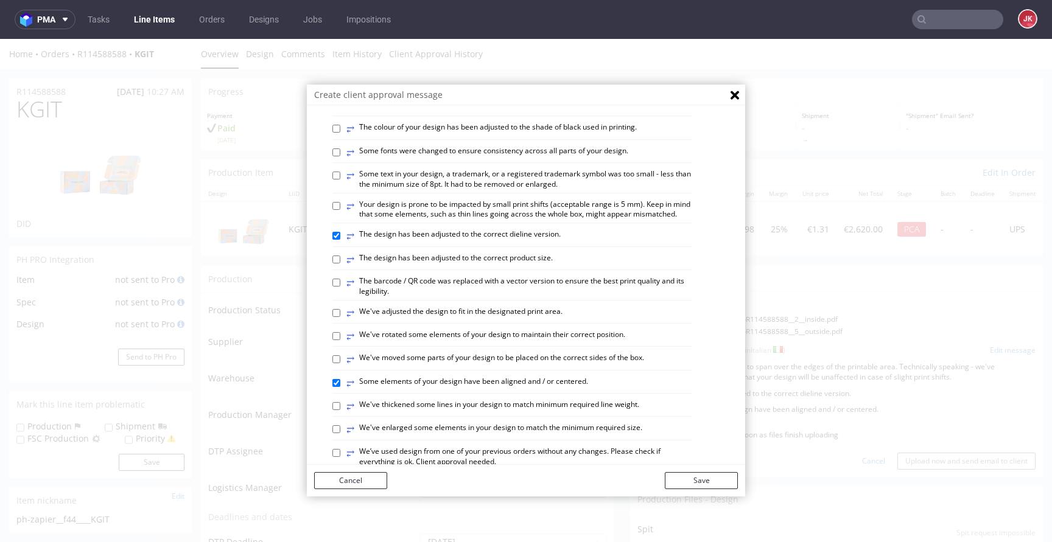
scroll to position [207, 0]
click at [481, 220] on label "⥂ Your design is prone to be impacted by small print shifts (acceptable range i…" at bounding box center [518, 209] width 345 height 21
click at [340, 209] on input "⥂ Your design is prone to be impacted by small print shifts (acceptable range i…" at bounding box center [336, 205] width 8 height 8
checkbox input "true"
click at [705, 477] on button "Save" at bounding box center [701, 480] width 73 height 17
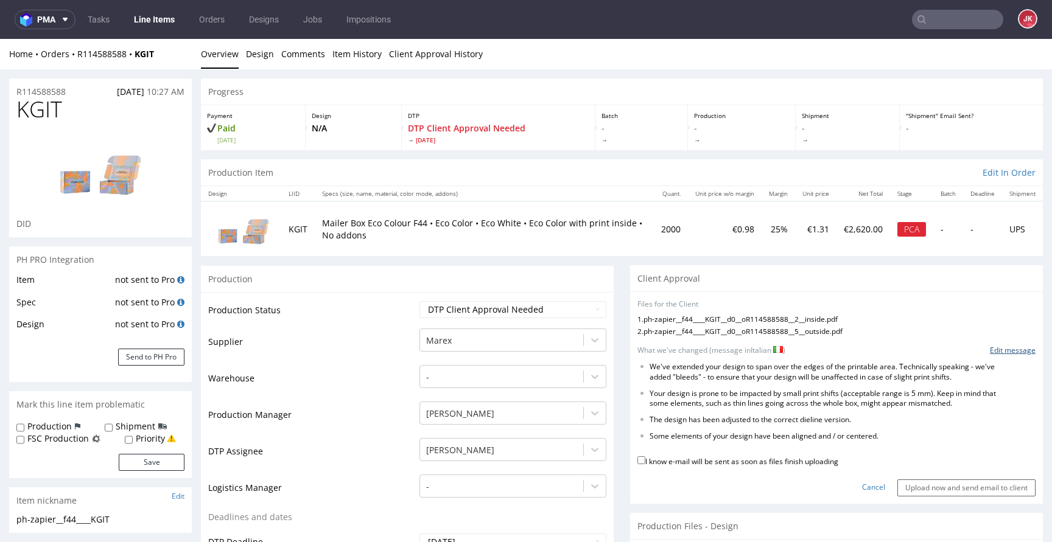
click at [990, 350] on link "Edit message" at bounding box center [1013, 351] width 46 height 10
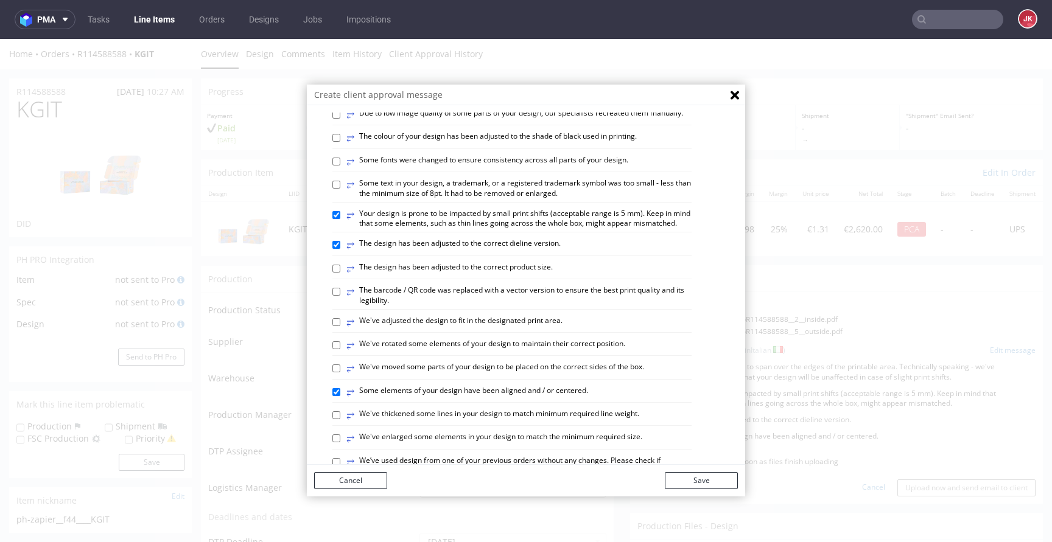
scroll to position [198, 0]
click at [439, 306] on label "⥂ The barcode / QR code was replaced with a vector version to ensure the best p…" at bounding box center [518, 295] width 345 height 21
click at [340, 295] on input "⥂ The barcode / QR code was replaced with a vector version to ensure the best p…" at bounding box center [336, 291] width 8 height 8
checkbox input "true"
click at [695, 476] on button "Save" at bounding box center [701, 480] width 73 height 17
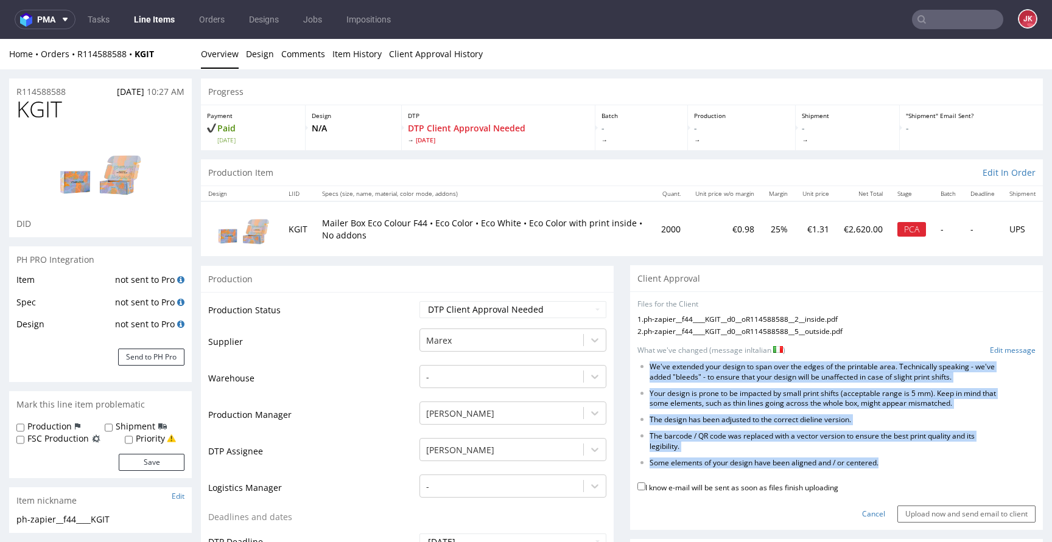
drag, startPoint x: 642, startPoint y: 366, endPoint x: 948, endPoint y: 460, distance: 320.8
click at [948, 460] on ul "We've extended your design to span over the edges of the printable area. Techni…" at bounding box center [836, 415] width 398 height 106
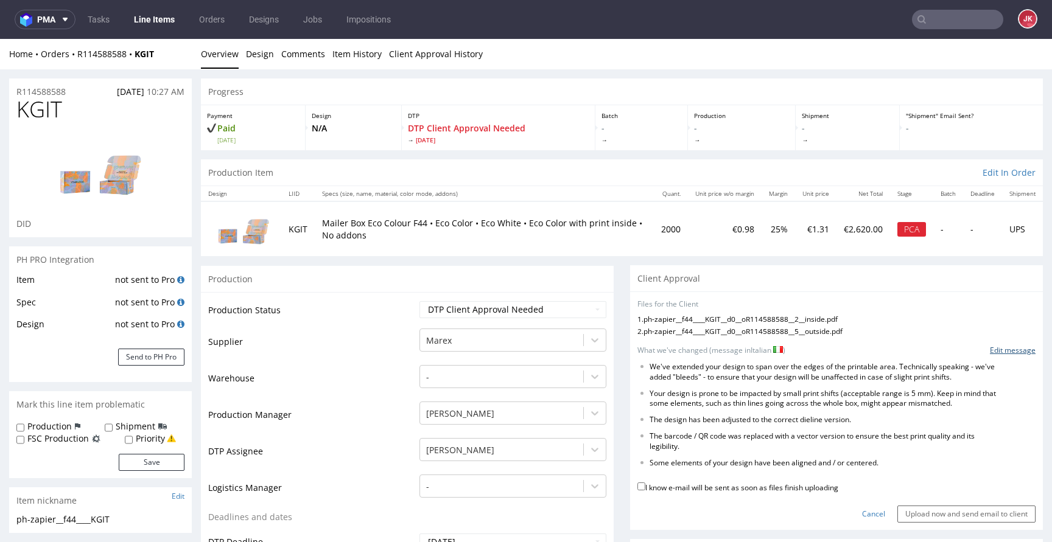
click at [996, 346] on link "Edit message" at bounding box center [1013, 351] width 46 height 10
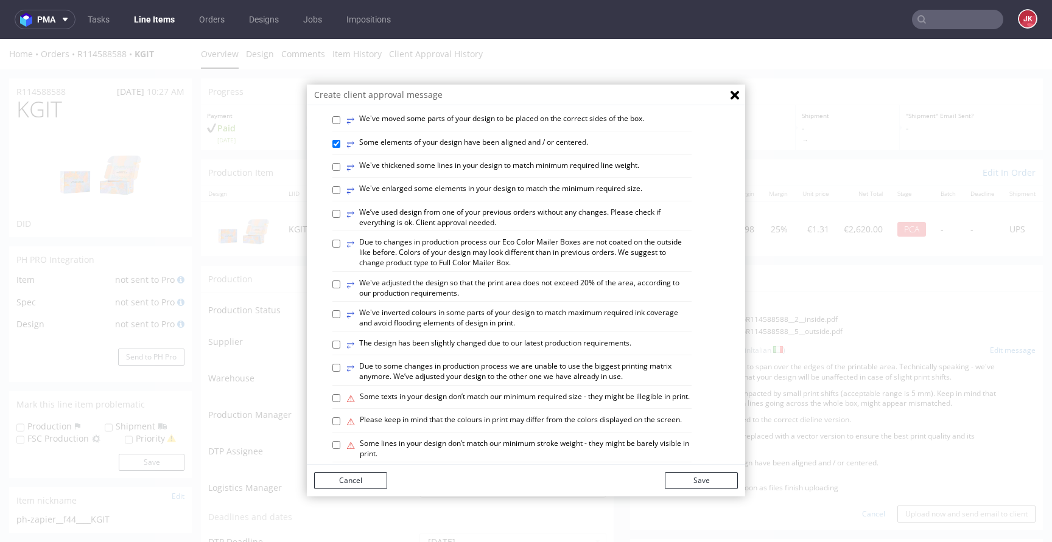
scroll to position [458, 0]
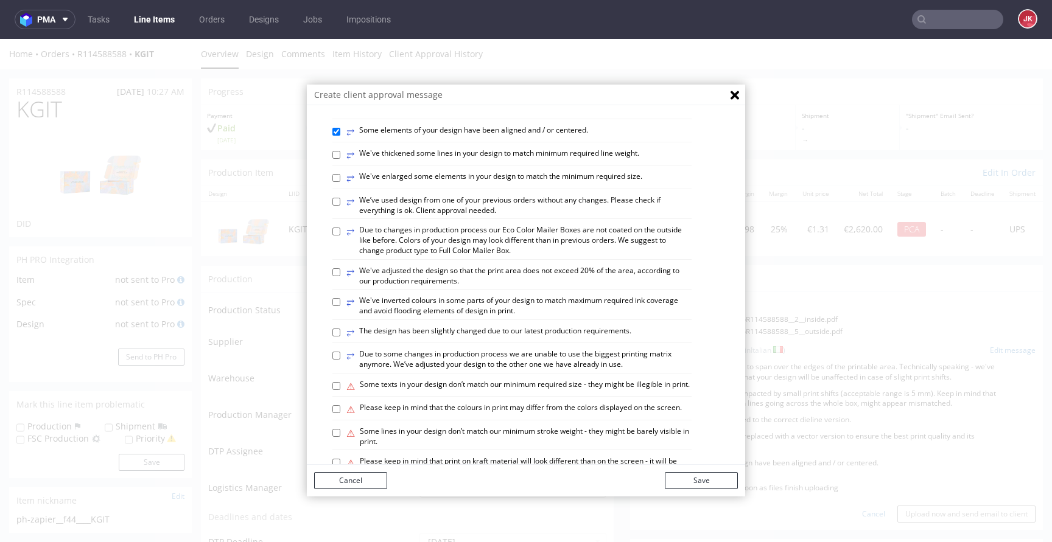
click at [544, 216] on label "⥂ We’ve used design from one of your previous orders without any changes. Pleas…" at bounding box center [518, 205] width 345 height 21
click at [340, 206] on input "⥂ We’ve used design from one of your previous orders without any changes. Pleas…" at bounding box center [336, 202] width 8 height 8
checkbox input "true"
click at [675, 485] on button "Save" at bounding box center [701, 480] width 73 height 17
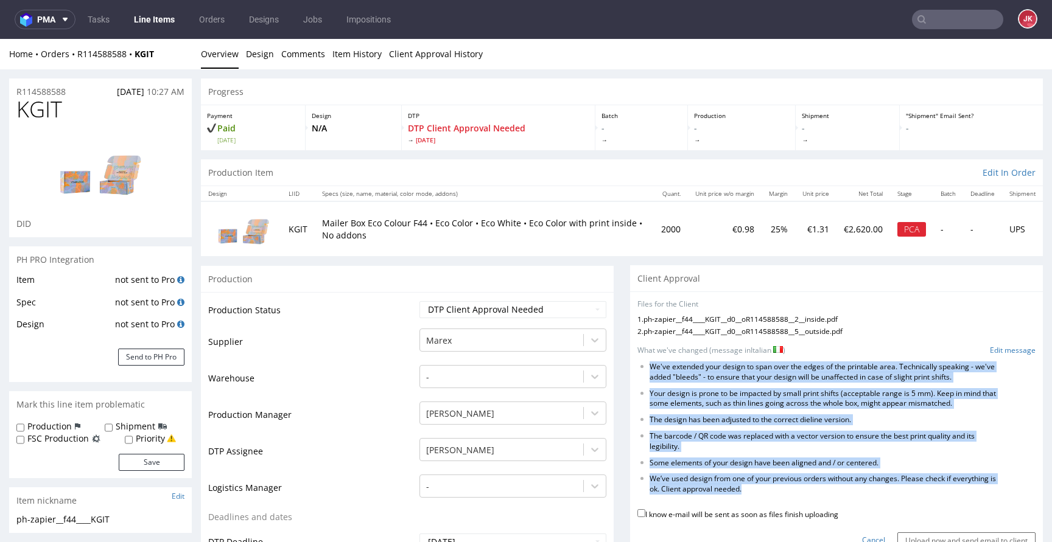
drag, startPoint x: 642, startPoint y: 367, endPoint x: 785, endPoint y: 486, distance: 185.9
click at [785, 486] on ul "We've extended your design to span over the edges of the printable area. Techni…" at bounding box center [836, 428] width 398 height 133
copy ul "We've extended your design to span over the edges of the printable area. Techni…"
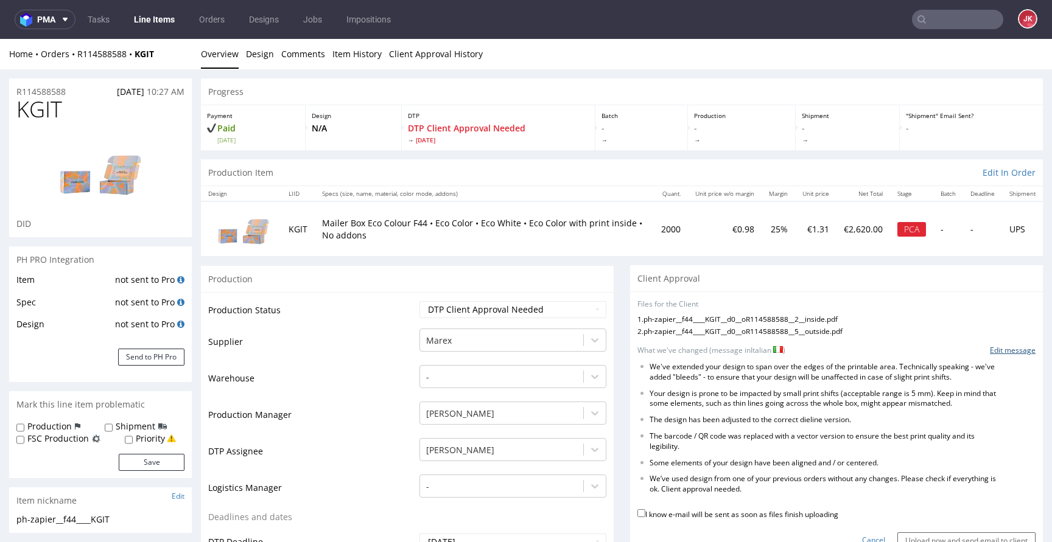
click at [999, 352] on link "Edit message" at bounding box center [1013, 351] width 46 height 10
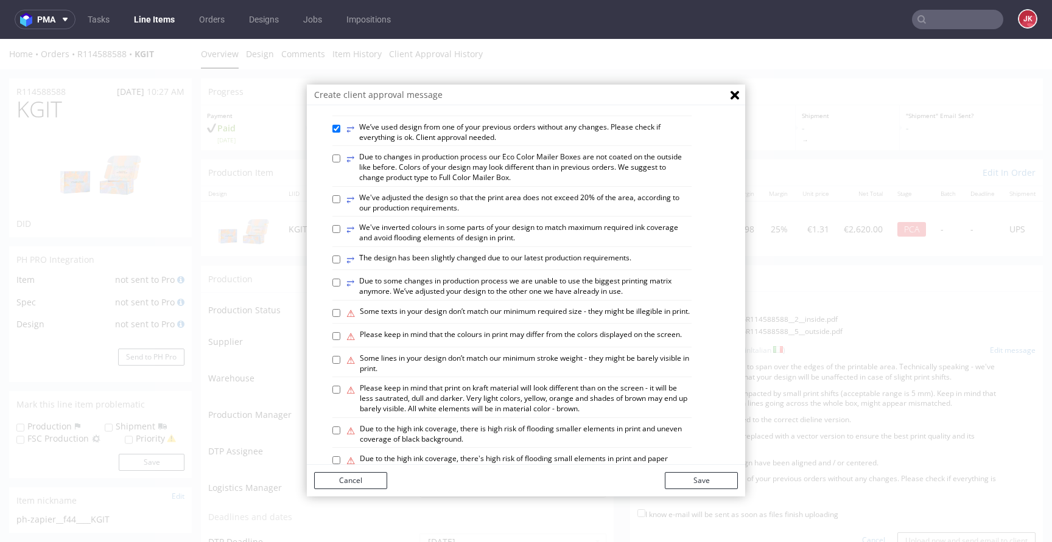
scroll to position [710, 0]
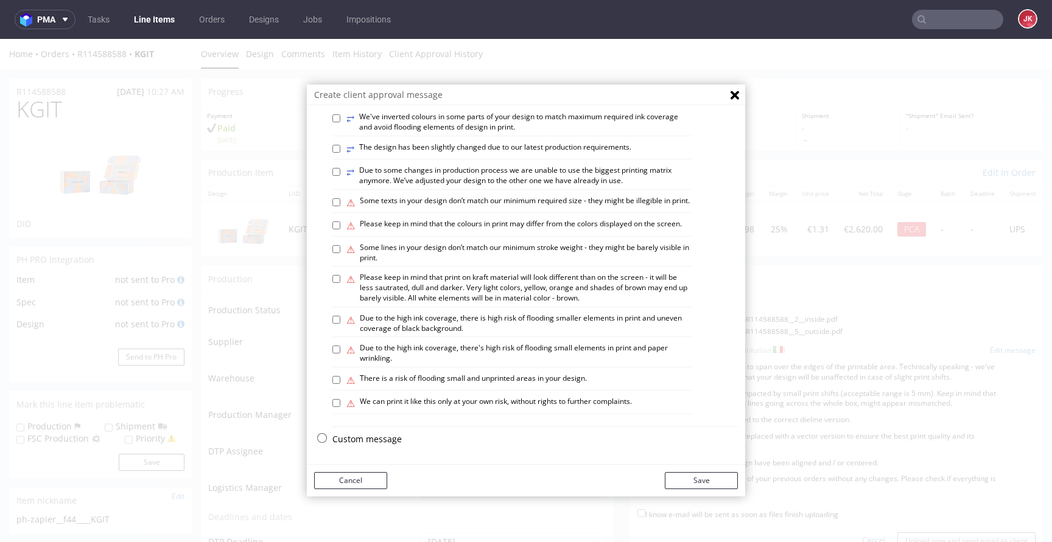
click at [368, 445] on div "Custom message" at bounding box center [534, 442] width 405 height 18
click at [369, 440] on p "Custom message" at bounding box center [534, 439] width 405 height 12
checkbox input "false"
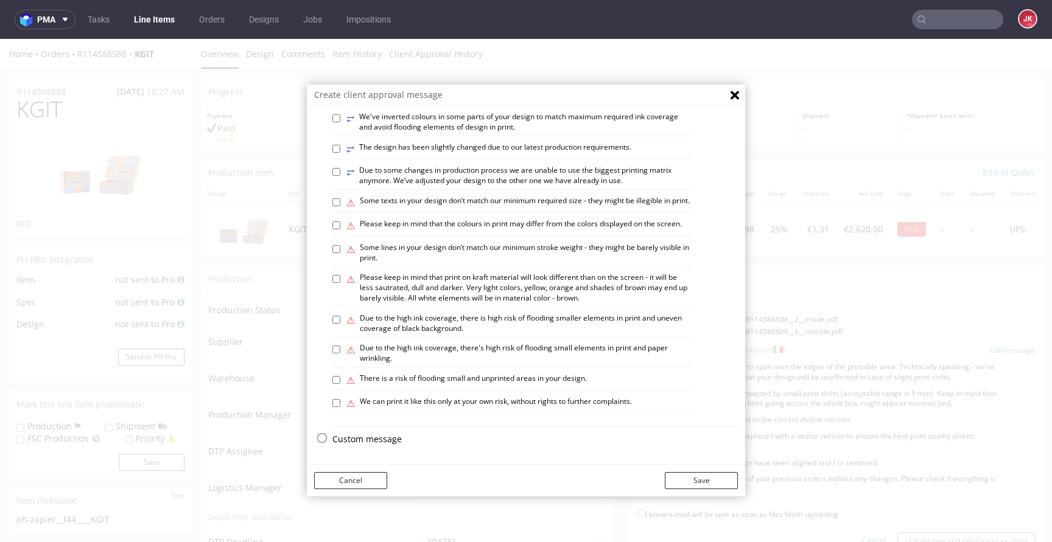
checkbox input "false"
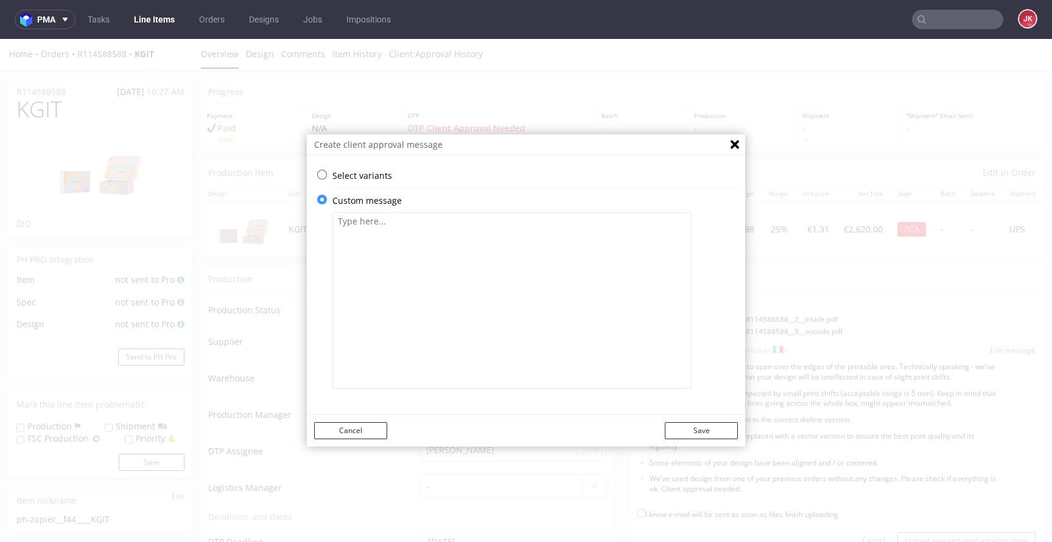
click at [457, 314] on textarea at bounding box center [511, 300] width 359 height 177
paste textarea "Controlla che tutto sia a posto. È necessaria l'approvazione del cliente. Abbia…"
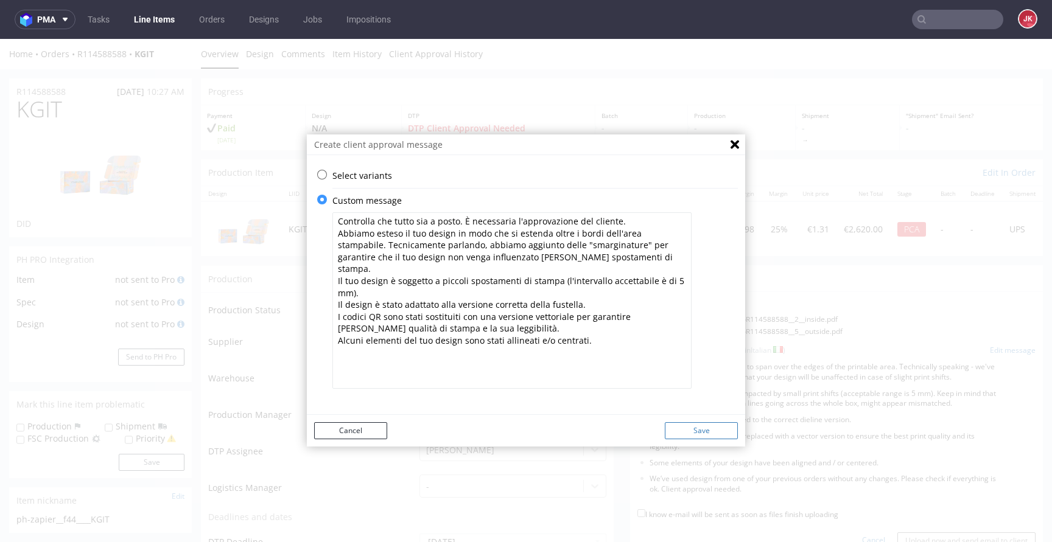
type textarea "Controlla che tutto sia a posto. È necessaria l'approvazione del cliente. Abbia…"
click at [710, 432] on button "Save" at bounding box center [701, 430] width 73 height 17
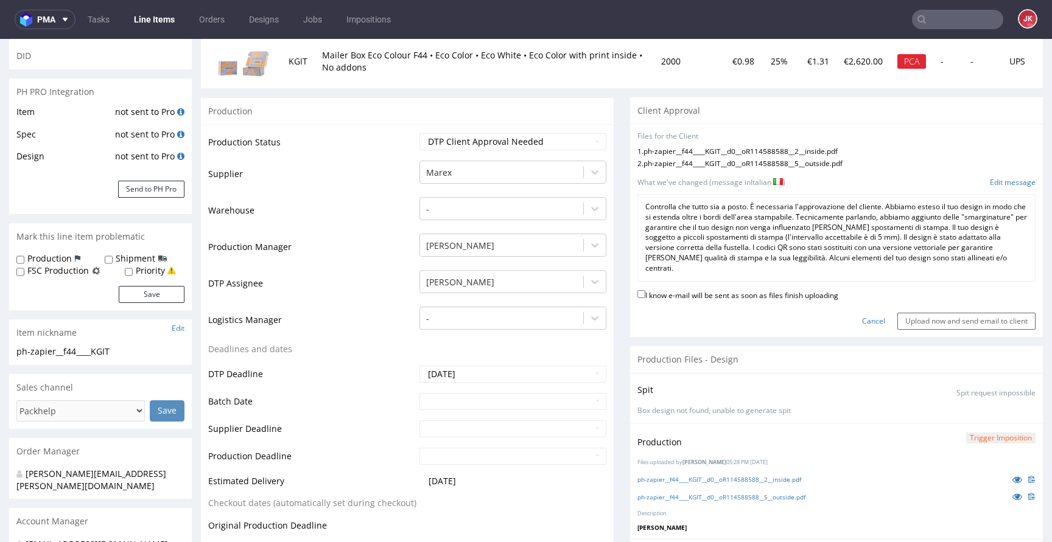
scroll to position [172, 0]
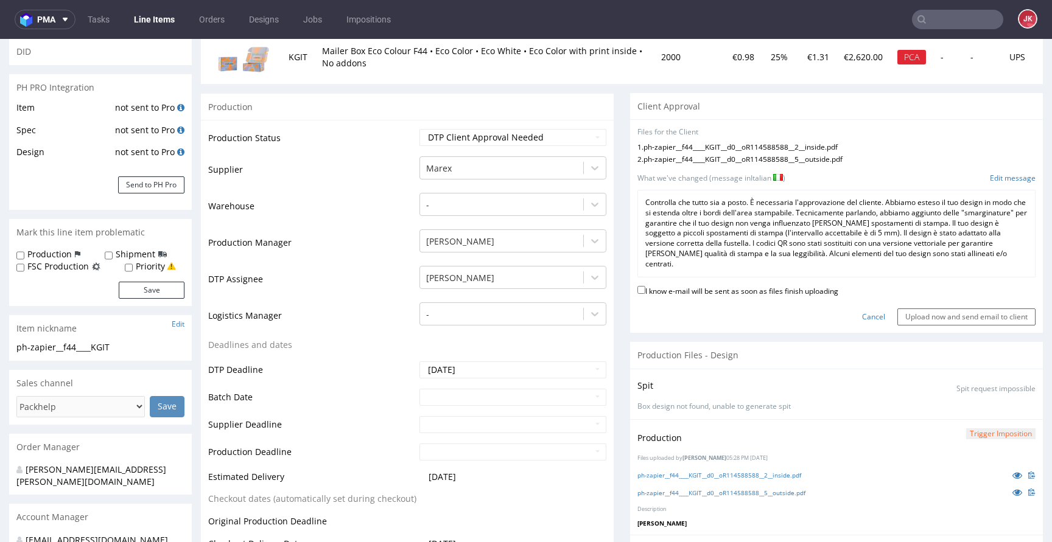
click at [692, 291] on label "I know e-mail will be sent as soon as files finish uploading" at bounding box center [737, 290] width 201 height 13
click at [645, 291] on input "I know e-mail will be sent as soon as files finish uploading" at bounding box center [641, 290] width 8 height 8
checkbox input "true"
click at [923, 317] on input "Upload now and send email to client" at bounding box center [966, 317] width 138 height 17
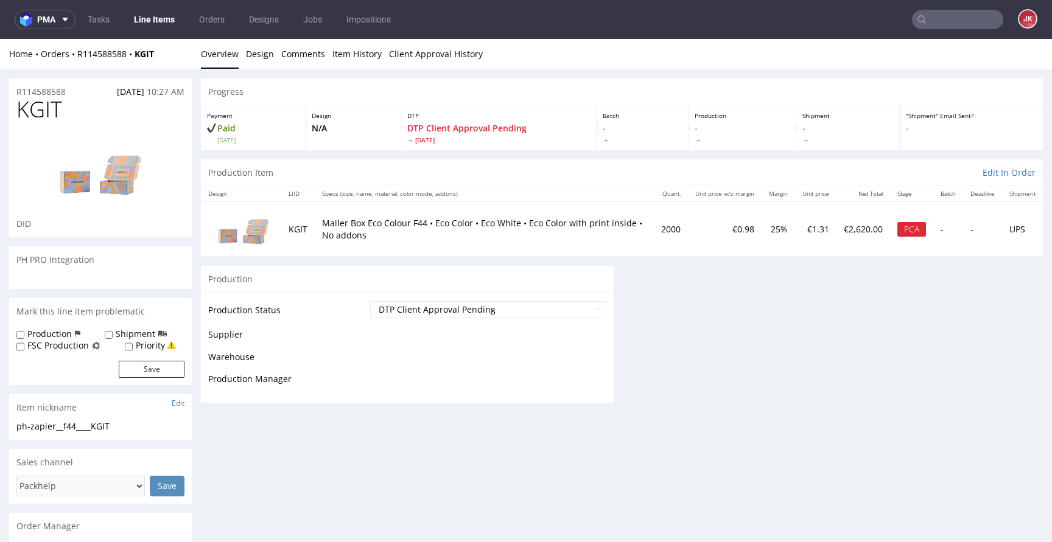
scroll to position [0, 0]
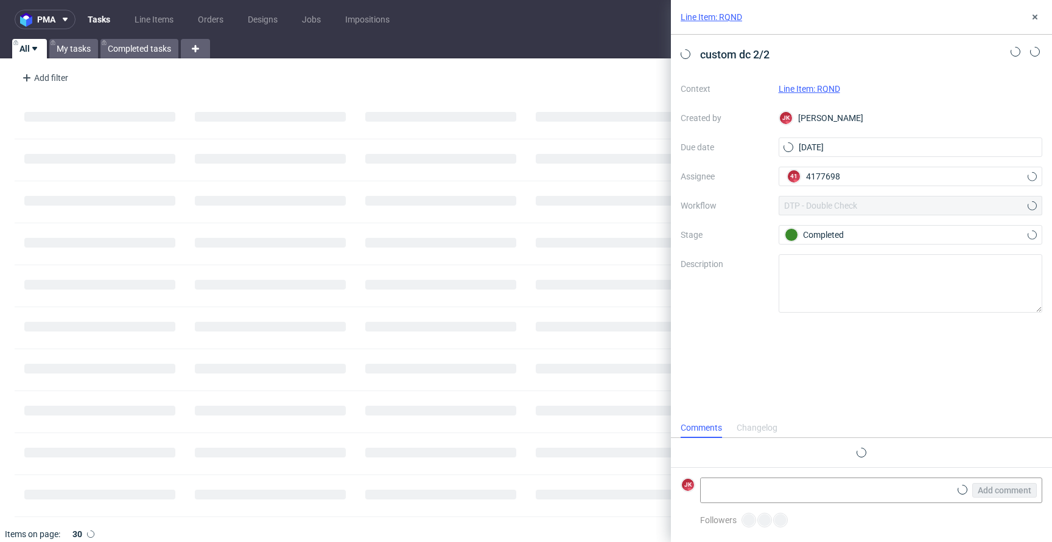
scroll to position [10, 0]
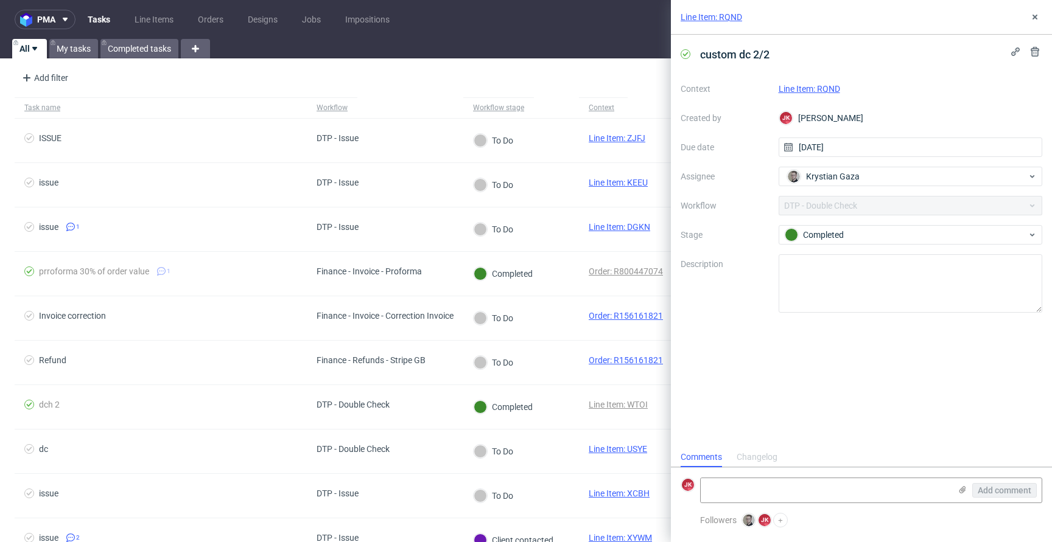
click at [803, 91] on link "Line Item: RQND" at bounding box center [809, 89] width 61 height 10
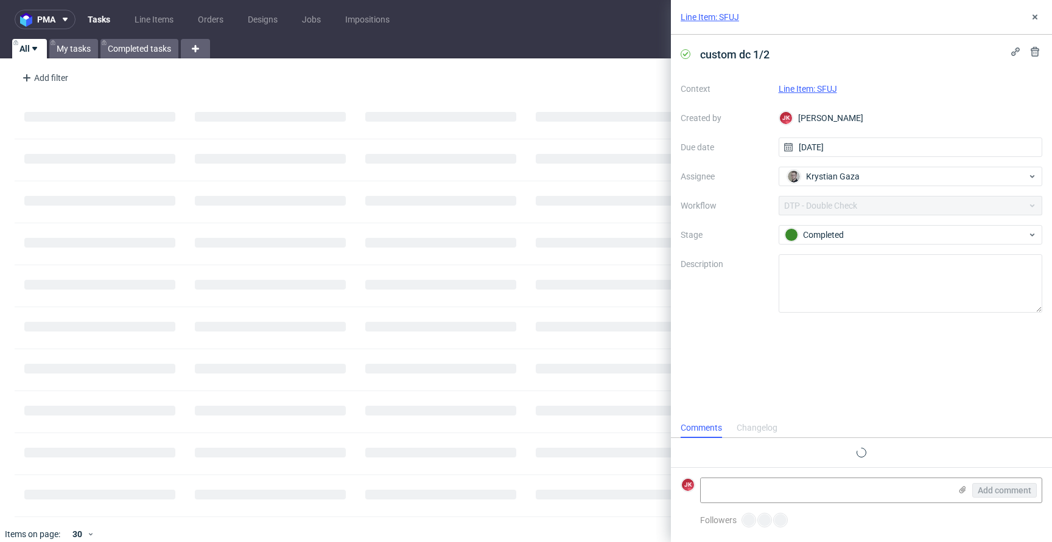
scroll to position [10, 0]
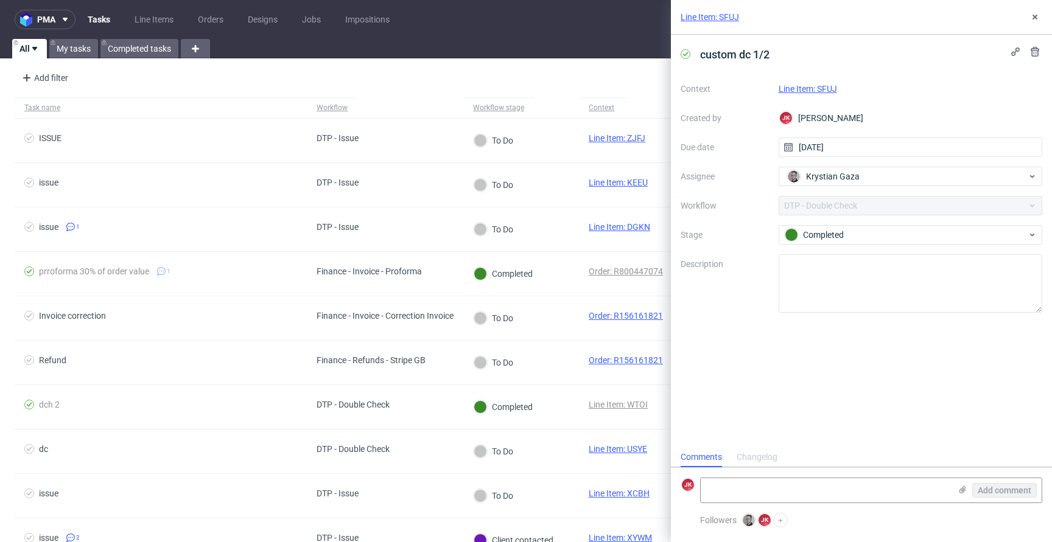
click at [808, 86] on link "Line Item: SFUJ" at bounding box center [808, 89] width 58 height 10
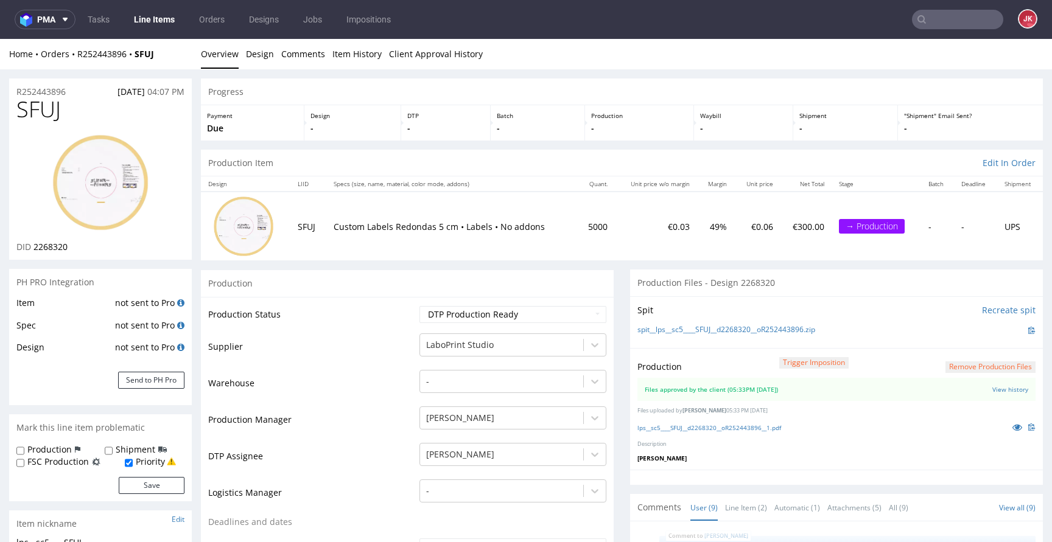
scroll to position [197, 0]
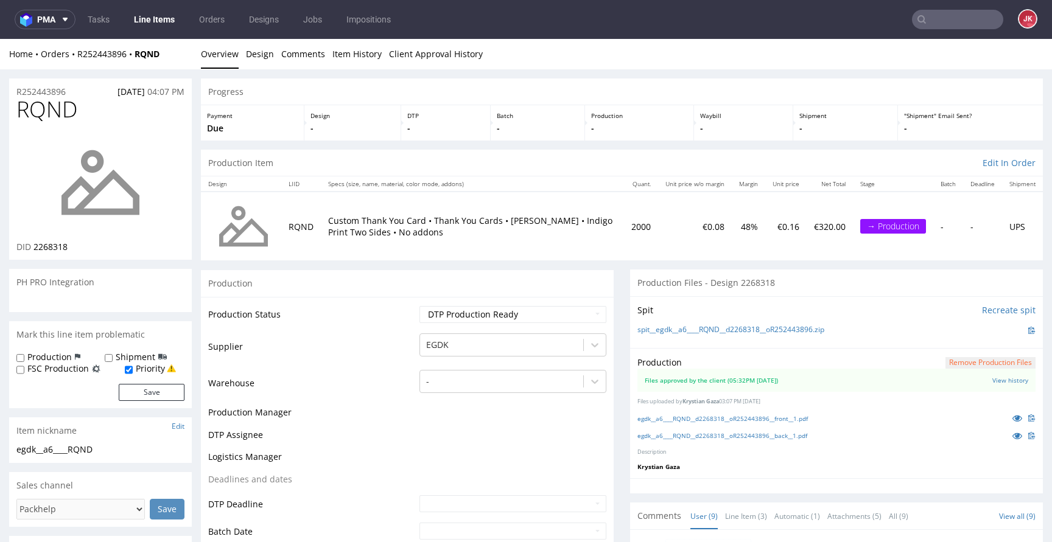
scroll to position [197, 0]
